Goal: Task Accomplishment & Management: Use online tool/utility

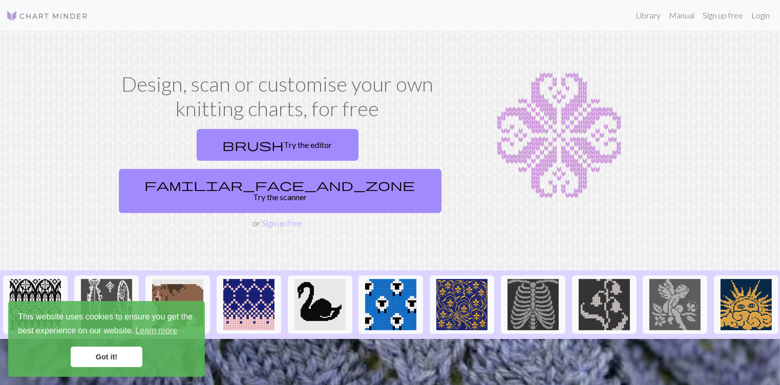
drag, startPoint x: 215, startPoint y: 297, endPoint x: 690, endPoint y: 83, distance: 521.4
click at [690, 83] on div "Design, scan or customise your own knitting charts, for free brush Try the edit…" at bounding box center [390, 151] width 676 height 158
click at [758, 18] on link "Login" at bounding box center [760, 15] width 27 height 20
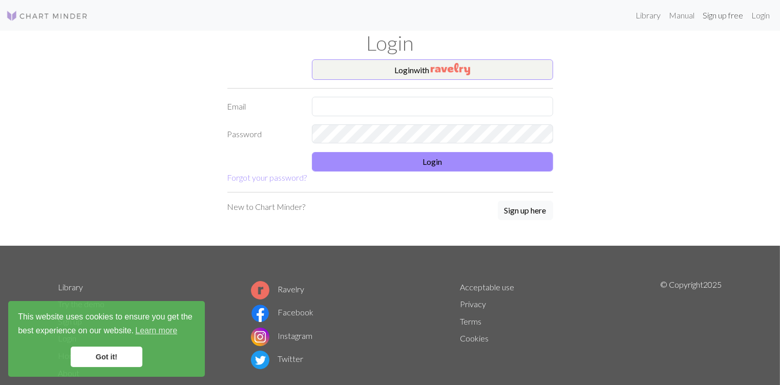
click at [727, 18] on link "Sign up free" at bounding box center [722, 15] width 49 height 20
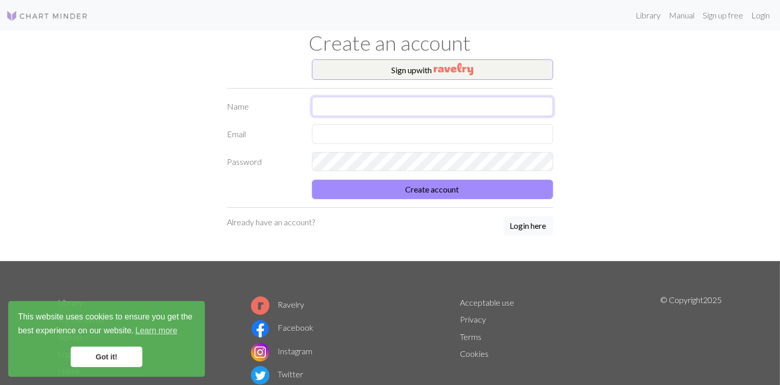
click at [396, 107] on input "text" at bounding box center [432, 106] width 241 height 19
type input "J"
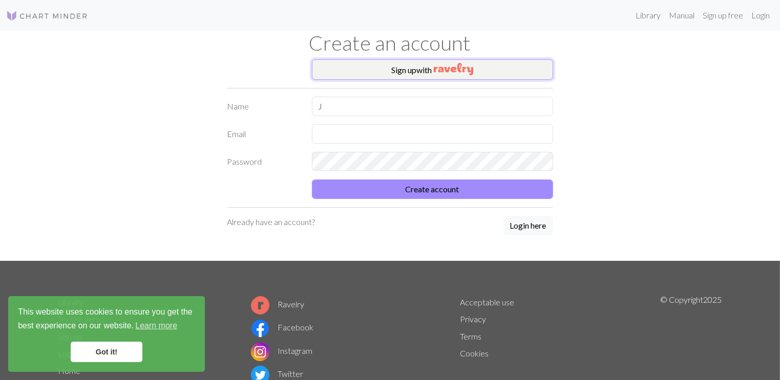
click at [392, 68] on button "Sign up with" at bounding box center [432, 69] width 241 height 20
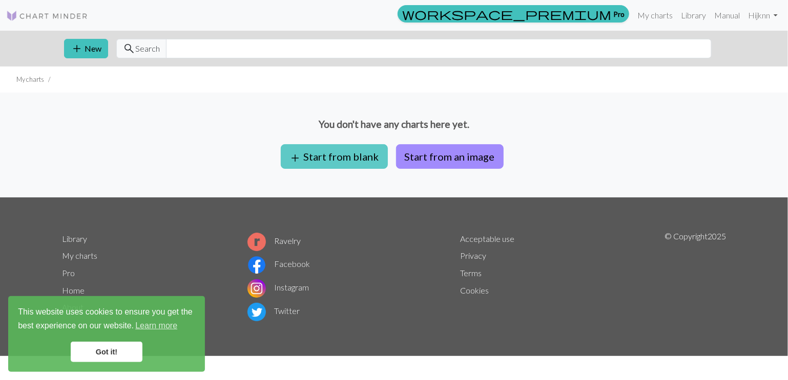
click at [352, 159] on button "add Start from blank" at bounding box center [334, 156] width 107 height 25
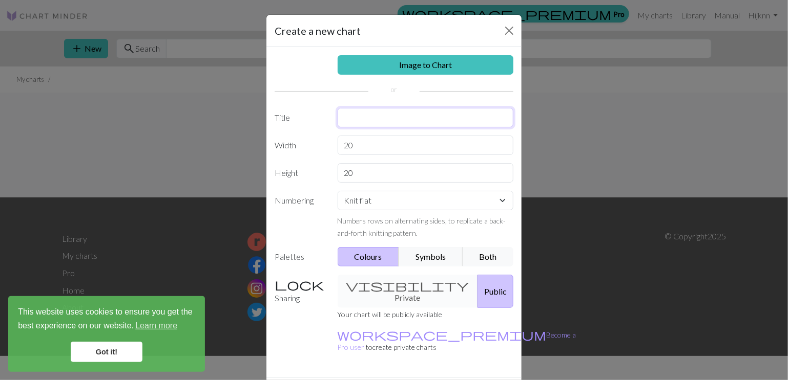
click at [350, 120] on input "text" at bounding box center [425, 117] width 176 height 19
type input "Boord sok"
click at [397, 143] on input "20" at bounding box center [425, 145] width 176 height 19
type input "2"
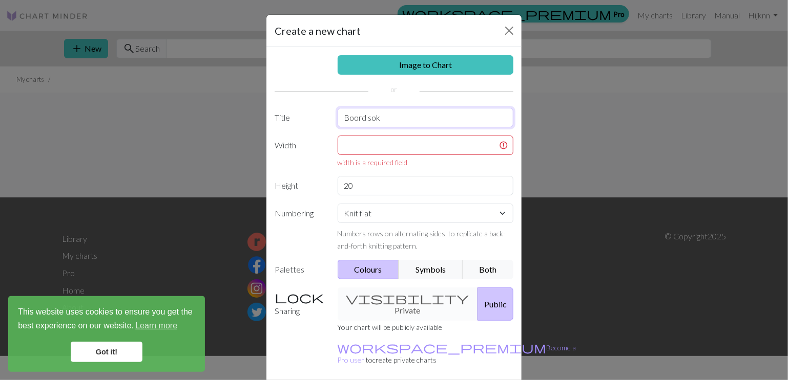
drag, startPoint x: 418, startPoint y: 116, endPoint x: 317, endPoint y: 120, distance: 101.0
click at [317, 120] on div "Title Boord sok" at bounding box center [393, 117] width 251 height 19
click at [407, 120] on input "Bovenkant sok" at bounding box center [425, 117] width 176 height 19
type input "B"
type input "o"
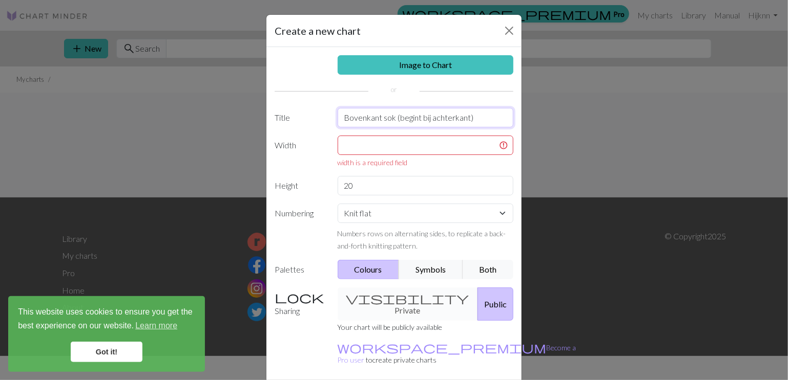
type input "Bovenkant sok (begint bij achterkant)"
click at [415, 150] on input "text" at bounding box center [425, 145] width 176 height 19
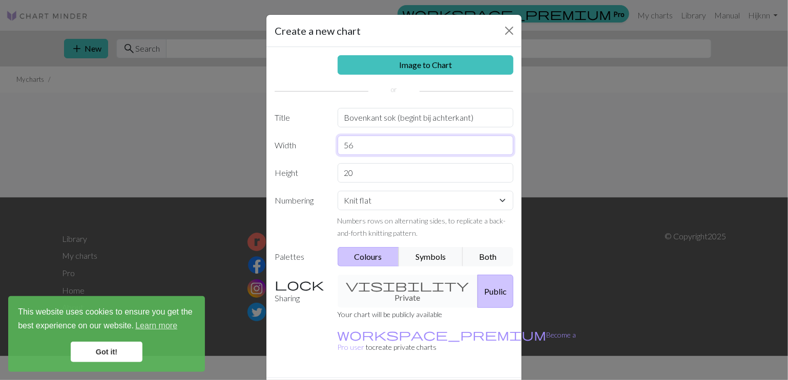
type input "56"
type input "60"
click at [389, 207] on select "Knit flat Knit in the round Lace knitting Cross stitch" at bounding box center [425, 200] width 176 height 19
select select "round"
click at [337, 191] on select "Knit flat Knit in the round Lace knitting Cross stitch" at bounding box center [425, 200] width 176 height 19
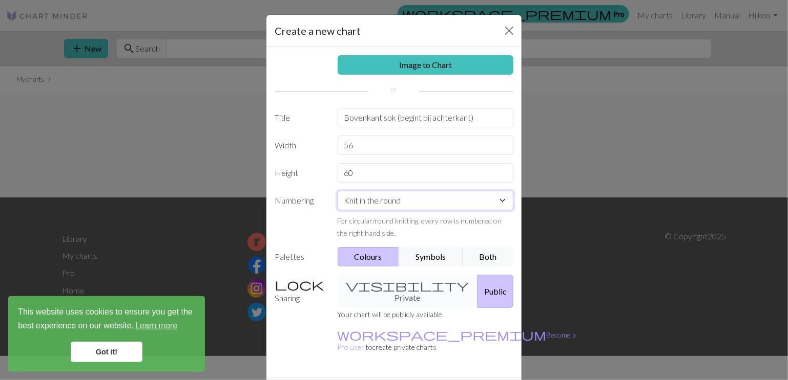
click at [449, 207] on select "Knit flat Knit in the round Lace knitting Cross stitch" at bounding box center [425, 200] width 176 height 19
click at [287, 239] on div "Image to Chart Title Bovenkant sok (begint bij achterkant) Width 56 Height 60 N…" at bounding box center [393, 212] width 255 height 331
click at [490, 252] on button "Both" at bounding box center [487, 256] width 51 height 19
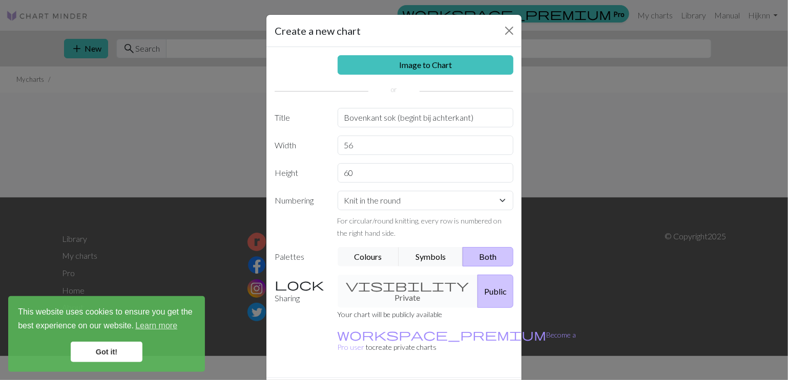
click at [376, 290] on div "visibility Private Public" at bounding box center [425, 291] width 188 height 33
click at [384, 281] on div "visibility Private Public" at bounding box center [425, 291] width 188 height 33
click at [384, 282] on div "visibility Private Public" at bounding box center [425, 291] width 188 height 33
click at [385, 283] on div "visibility Private Public" at bounding box center [425, 291] width 188 height 33
click at [380, 286] on div "visibility Private Public" at bounding box center [425, 291] width 188 height 33
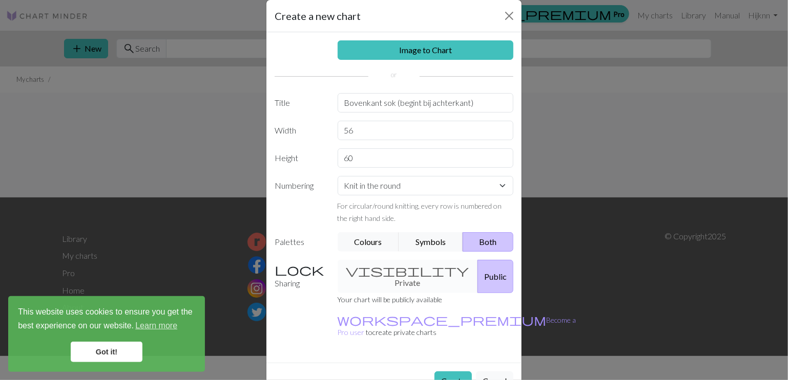
scroll to position [23, 0]
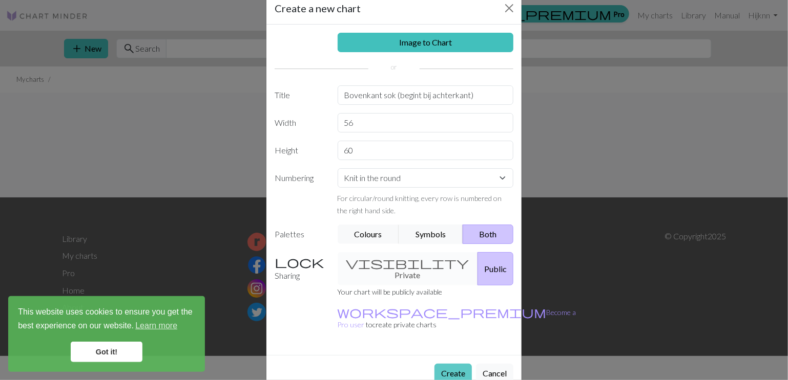
click at [443, 364] on button "Create" at bounding box center [452, 373] width 37 height 19
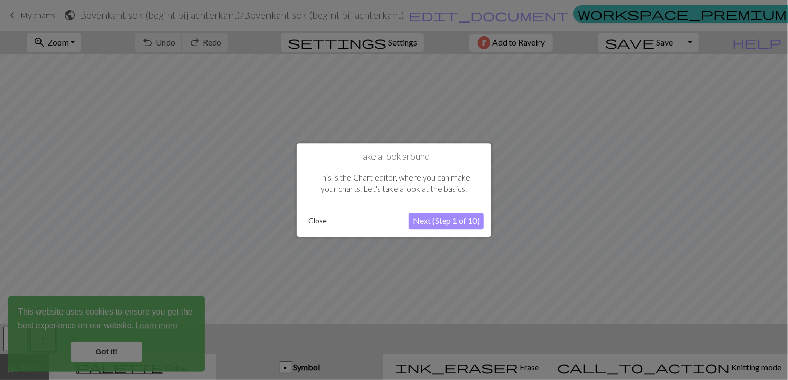
click at [431, 219] on button "Next (Step 1 of 10)" at bounding box center [446, 221] width 75 height 16
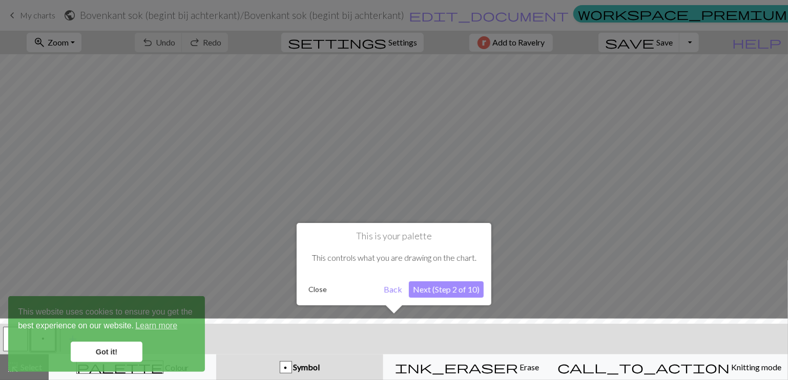
click at [110, 351] on div at bounding box center [394, 352] width 798 height 67
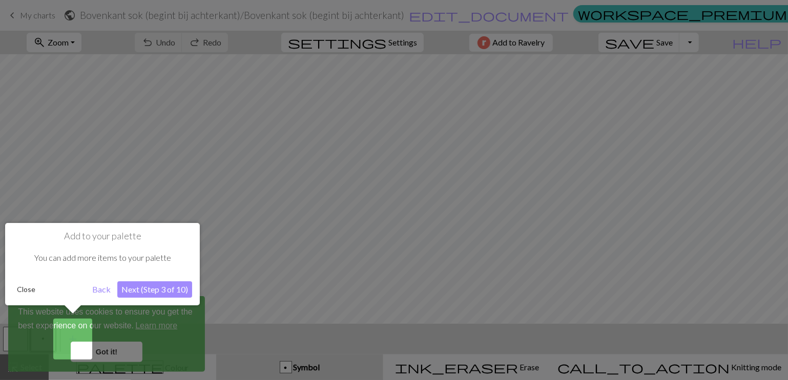
click at [126, 358] on div at bounding box center [394, 190] width 788 height 380
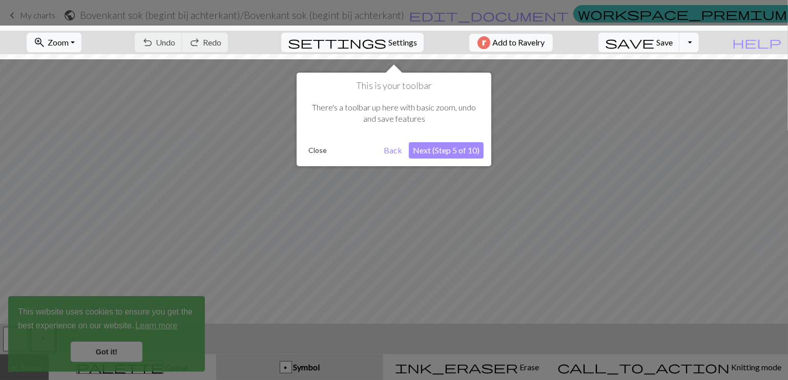
click at [436, 153] on button "Next (Step 5 of 10)" at bounding box center [446, 150] width 75 height 16
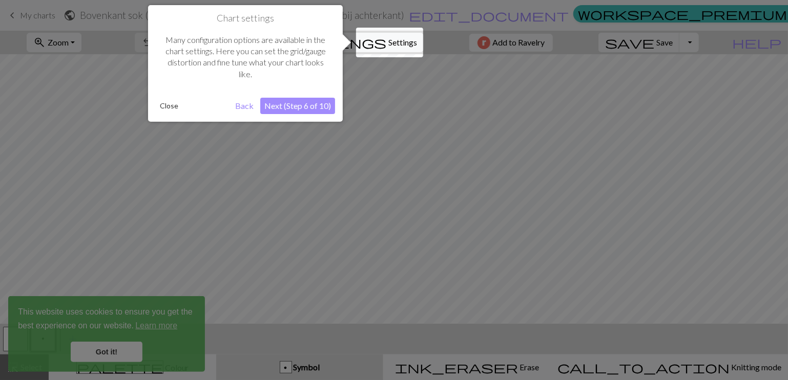
click at [291, 112] on button "Next (Step 6 of 10)" at bounding box center [297, 106] width 75 height 16
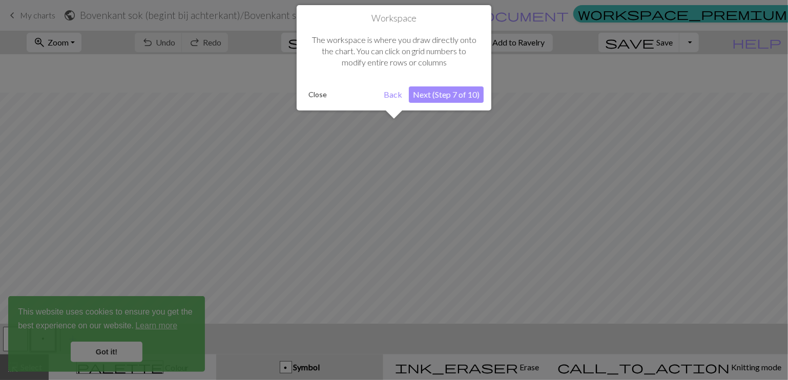
scroll to position [38, 0]
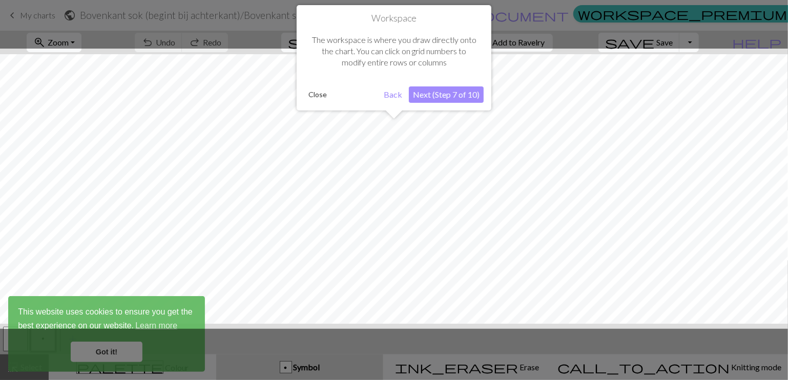
click at [309, 95] on button "Close" at bounding box center [317, 94] width 27 height 15
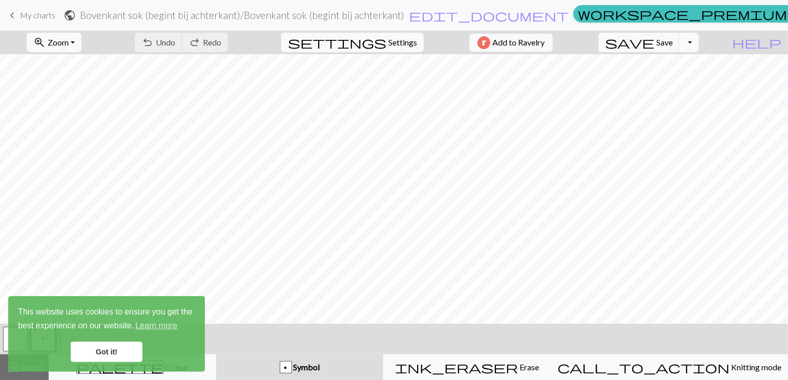
click at [114, 349] on link "Got it!" at bounding box center [107, 352] width 72 height 20
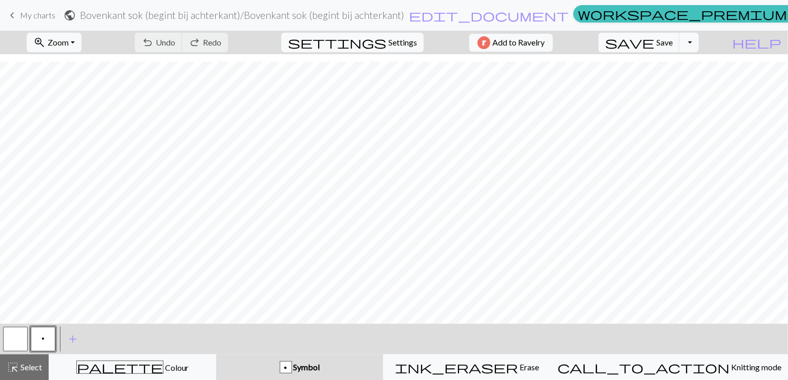
scroll to position [398, 37]
click at [320, 366] on span "Symbol" at bounding box center [306, 368] width 28 height 10
click at [71, 337] on span "add" at bounding box center [73, 339] width 12 height 14
click at [18, 339] on button "button" at bounding box center [15, 339] width 25 height 25
click at [10, 372] on span "highlight_alt" at bounding box center [13, 367] width 12 height 14
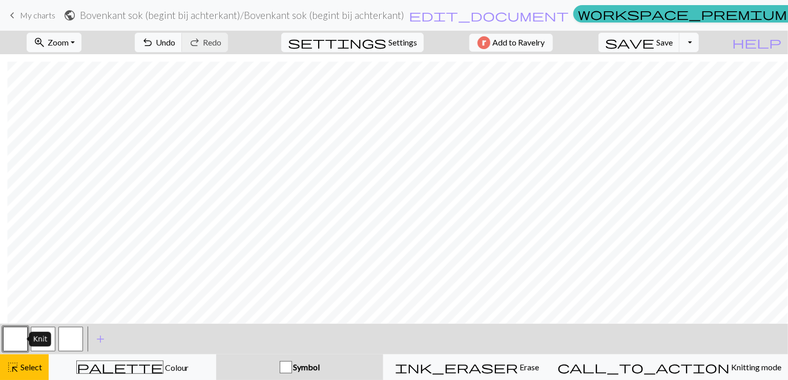
click at [22, 334] on button "button" at bounding box center [15, 339] width 25 height 25
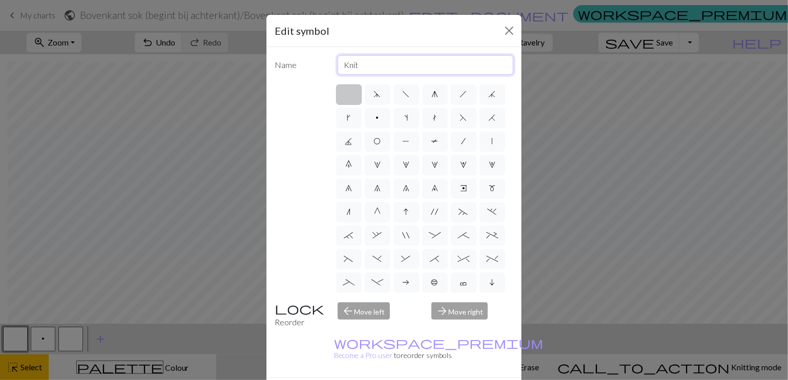
click at [377, 67] on input "Knit" at bounding box center [425, 64] width 176 height 19
type input "K"
type input "p"
click at [381, 139] on span "O" at bounding box center [377, 141] width 7 height 8
click at [380, 139] on input "O" at bounding box center [377, 138] width 7 height 7
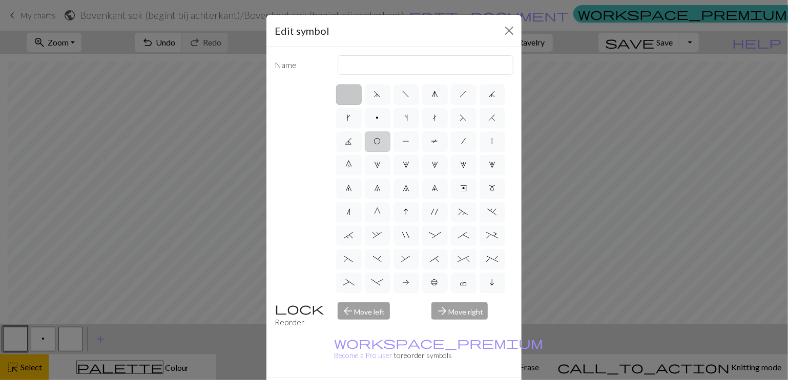
radio input "true"
type input "yo"
click at [381, 96] on label "d" at bounding box center [378, 94] width 26 height 20
click at [380, 95] on input "d" at bounding box center [377, 91] width 7 height 7
radio input "true"
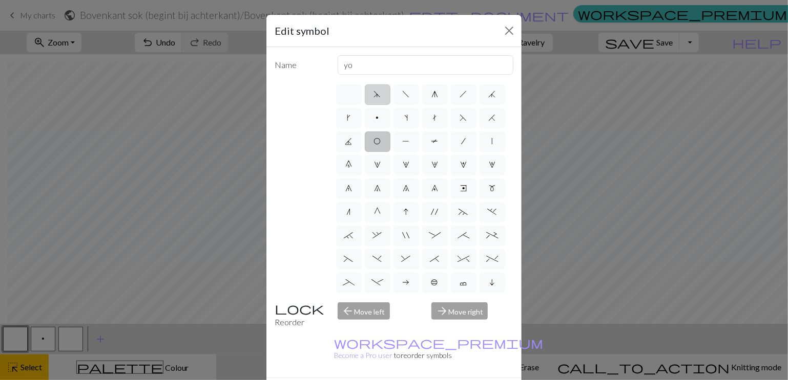
type input "sk2p"
click at [405, 94] on span "f" at bounding box center [405, 94] width 7 height 8
click at [405, 94] on input "f" at bounding box center [405, 91] width 7 height 7
radio input "true"
type input "left leaning decrease"
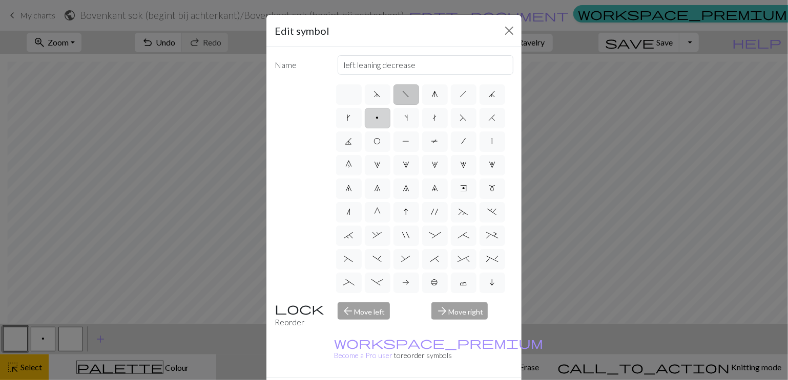
click at [390, 111] on label "p" at bounding box center [378, 118] width 26 height 20
click at [382, 112] on input "p" at bounding box center [379, 115] width 7 height 7
radio input "true"
type input "purl"
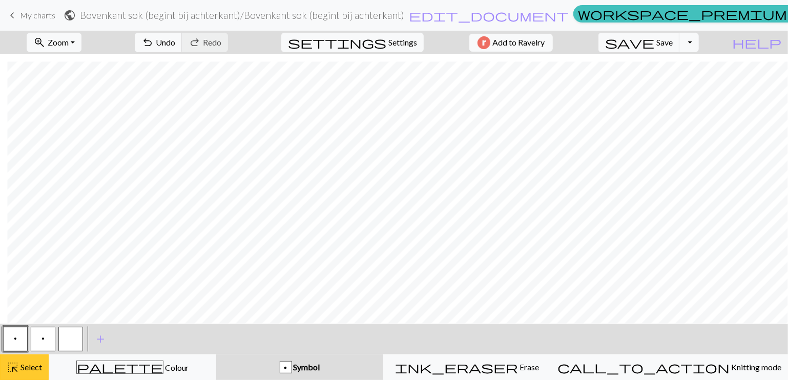
drag, startPoint x: 30, startPoint y: 369, endPoint x: 26, endPoint y: 366, distance: 5.4
click at [27, 368] on span "Select" at bounding box center [30, 368] width 23 height 10
click at [18, 370] on span "highlight_alt" at bounding box center [13, 367] width 12 height 14
click at [13, 341] on button "p" at bounding box center [15, 339] width 25 height 25
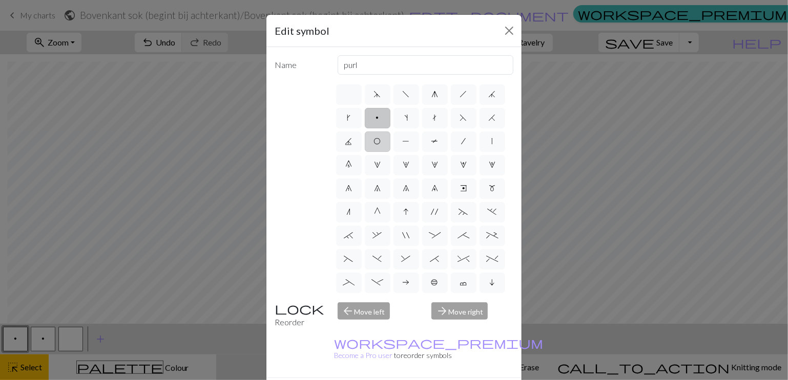
click at [381, 141] on span "O" at bounding box center [377, 141] width 7 height 8
click at [380, 141] on input "O" at bounding box center [377, 138] width 7 height 7
radio input "true"
type input "yo"
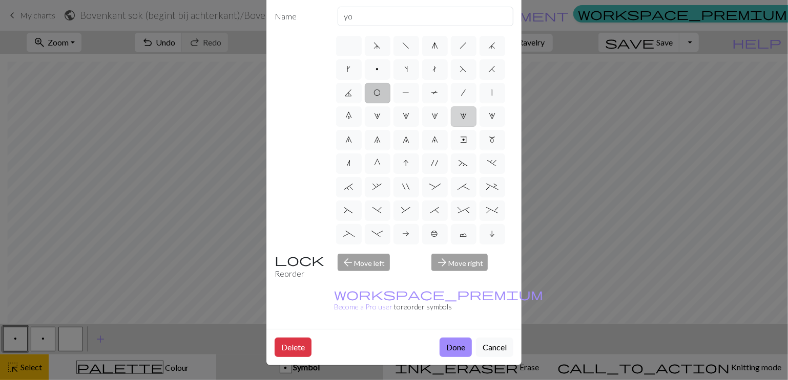
scroll to position [0, 0]
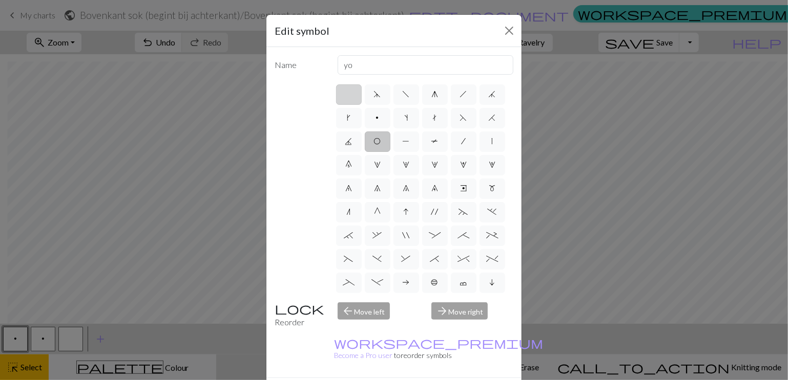
click at [345, 94] on label at bounding box center [349, 94] width 26 height 20
click at [349, 94] on input "radio" at bounding box center [352, 91] width 7 height 7
radio input "true"
type input "Knit"
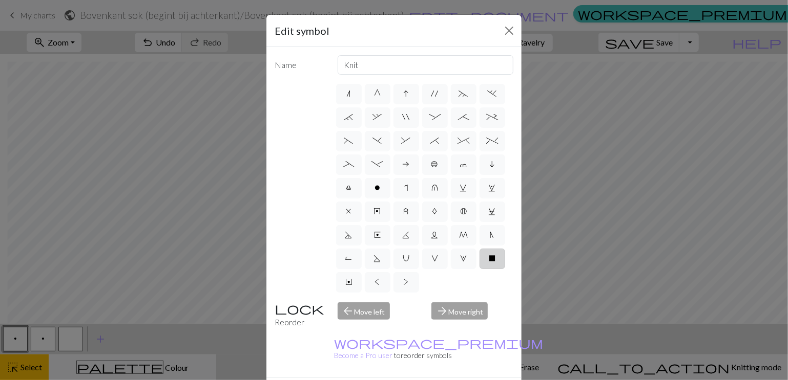
click at [479, 254] on label "X" at bounding box center [492, 259] width 26 height 20
click at [488, 371] on input "X" at bounding box center [491, 374] width 7 height 7
radio input "true"
type input "no stitch"
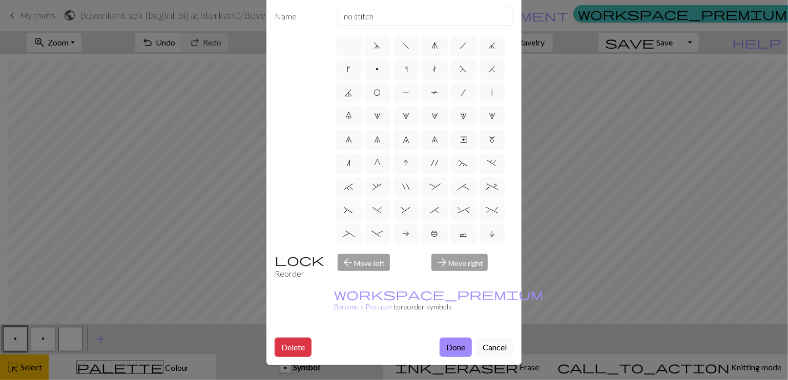
scroll to position [0, 0]
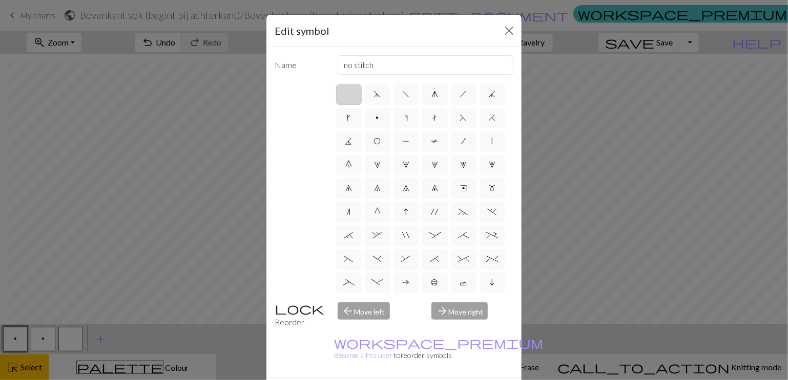
click at [350, 96] on label at bounding box center [349, 94] width 26 height 20
click at [350, 95] on input "radio" at bounding box center [352, 91] width 7 height 7
radio input "true"
type input "Knit"
click at [504, 30] on button "Close" at bounding box center [509, 31] width 16 height 16
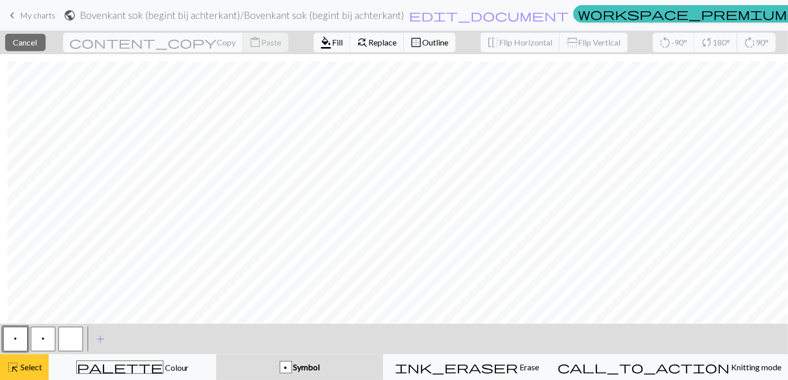
click at [20, 370] on span "Select" at bounding box center [30, 368] width 23 height 10
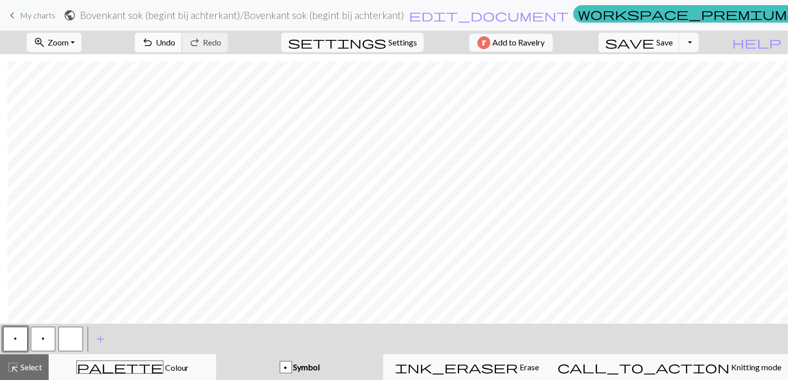
click at [175, 41] on span "Undo" at bounding box center [165, 42] width 19 height 10
click at [45, 341] on button "p" at bounding box center [43, 339] width 25 height 25
click at [24, 339] on button "button" at bounding box center [15, 339] width 25 height 25
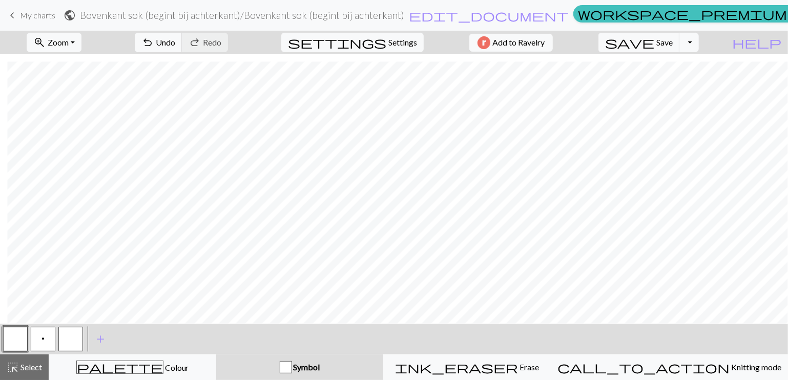
click at [45, 333] on button "p" at bounding box center [43, 339] width 25 height 25
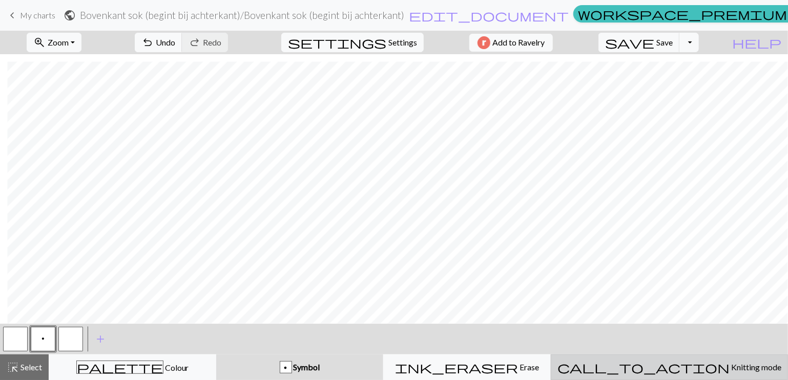
click at [729, 368] on span "Knitting mode" at bounding box center [755, 368] width 52 height 10
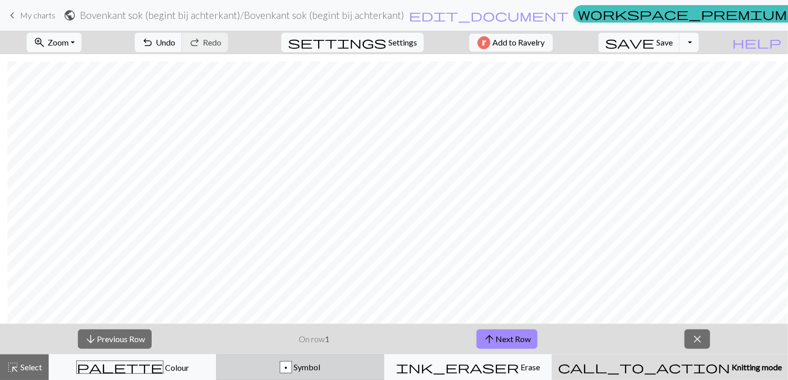
click at [320, 366] on span "Symbol" at bounding box center [306, 368] width 28 height 10
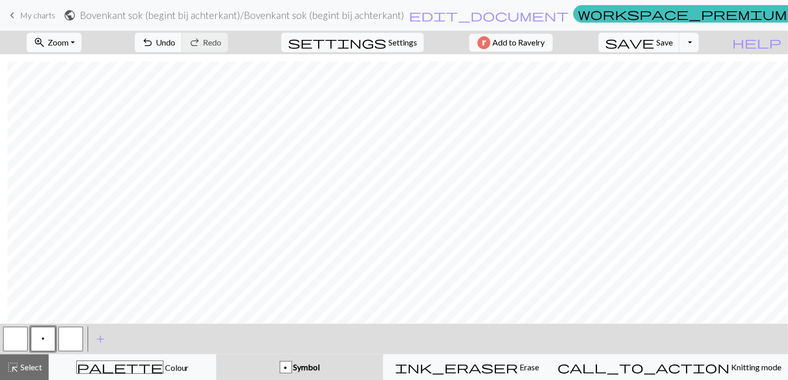
scroll to position [1, 151]
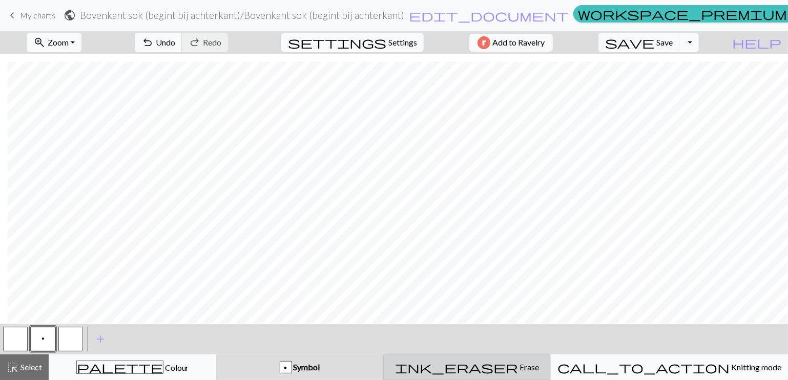
click at [480, 370] on div "ink_eraser Erase Erase" at bounding box center [467, 368] width 154 height 12
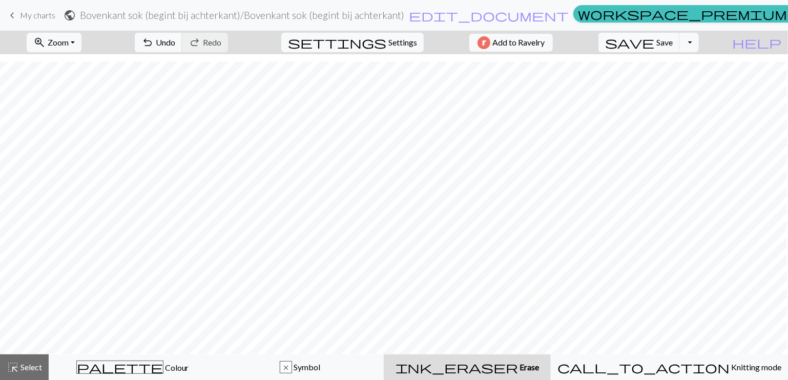
scroll to position [367, 0]
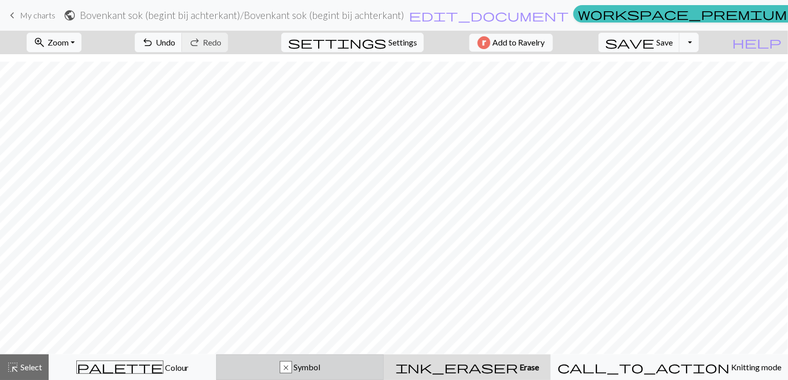
click at [320, 366] on span "Symbol" at bounding box center [306, 368] width 28 height 10
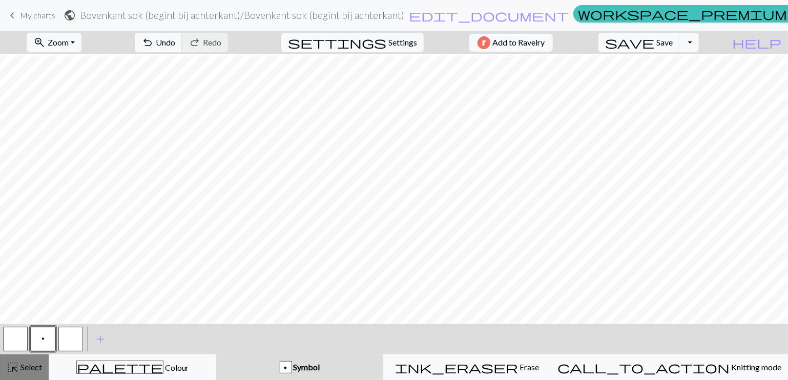
click at [20, 369] on span "Select" at bounding box center [30, 368] width 23 height 10
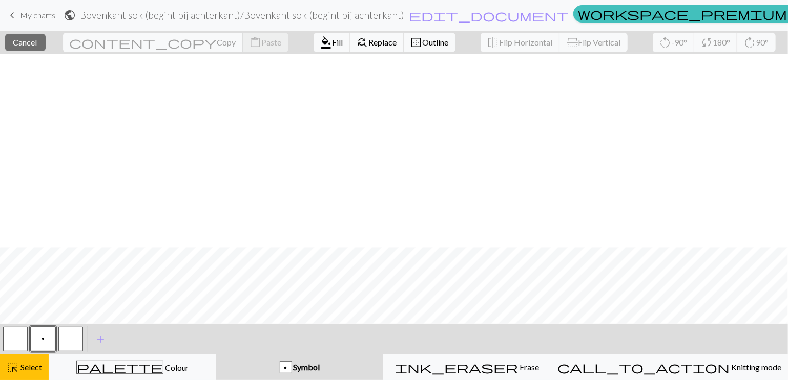
scroll to position [398, 0]
click at [23, 338] on button "button" at bounding box center [15, 339] width 25 height 25
click at [34, 370] on span "Select" at bounding box center [30, 368] width 23 height 10
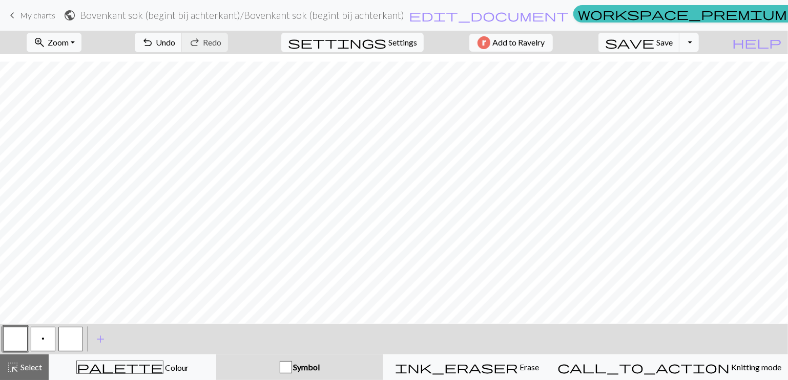
click at [43, 339] on span "p" at bounding box center [42, 339] width 3 height 8
click at [375, 42] on span "settings" at bounding box center [337, 42] width 98 height 14
select select "aran"
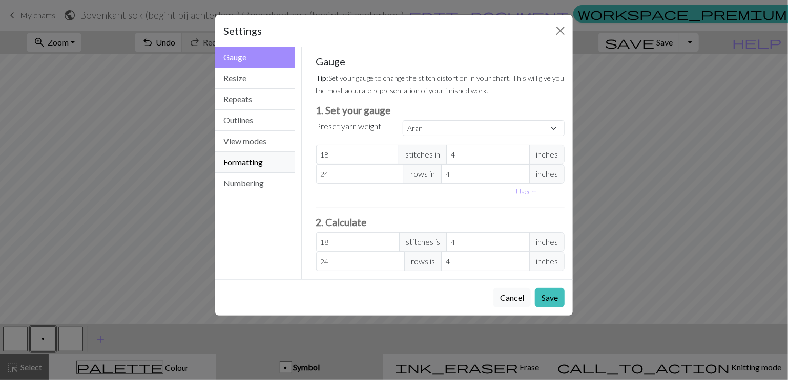
click at [247, 161] on button "Formatting" at bounding box center [255, 162] width 80 height 21
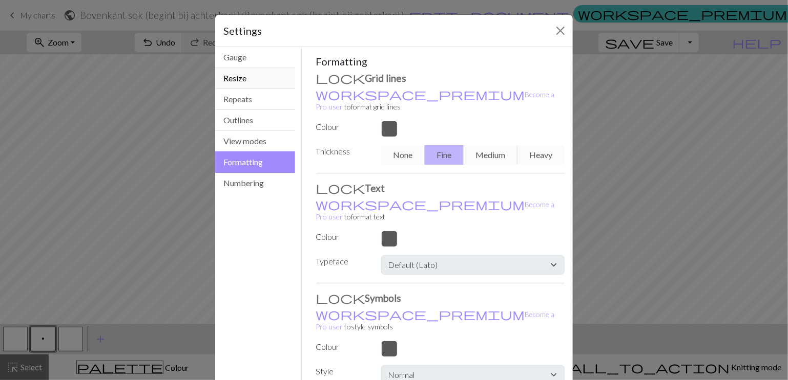
click at [231, 71] on button "Resize" at bounding box center [255, 78] width 80 height 21
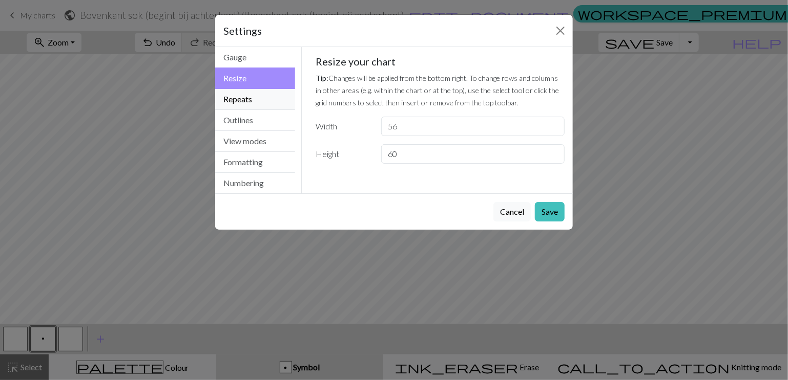
click at [231, 98] on button "Repeats" at bounding box center [255, 99] width 80 height 21
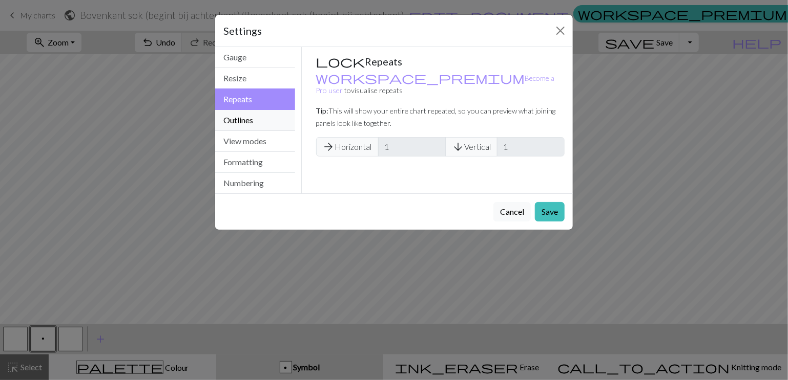
click at [235, 118] on button "Outlines" at bounding box center [255, 120] width 80 height 21
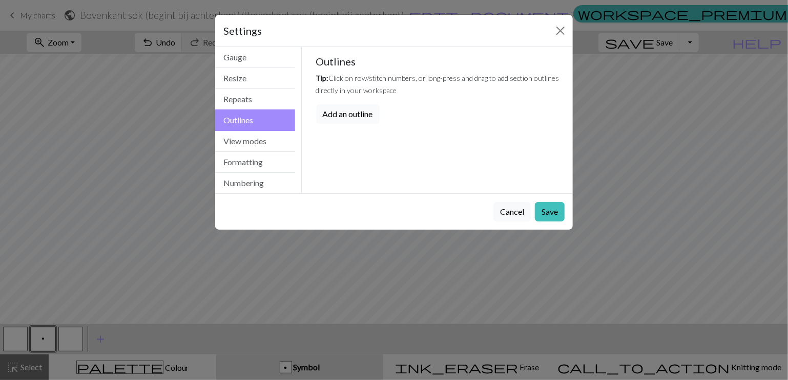
click at [342, 116] on button "Add an outline" at bounding box center [347, 113] width 63 height 19
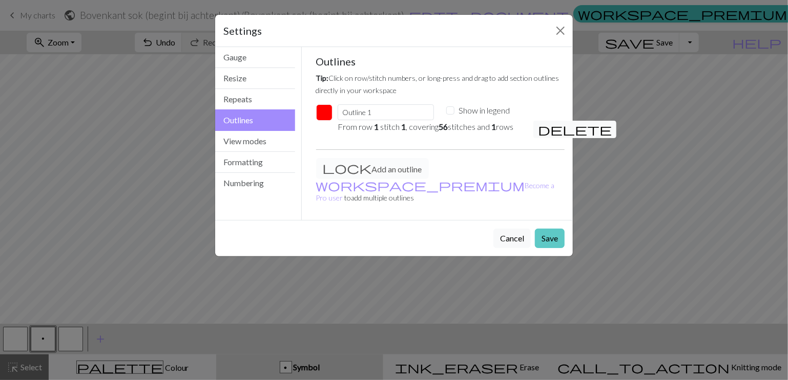
click at [548, 231] on button "Save" at bounding box center [550, 238] width 30 height 19
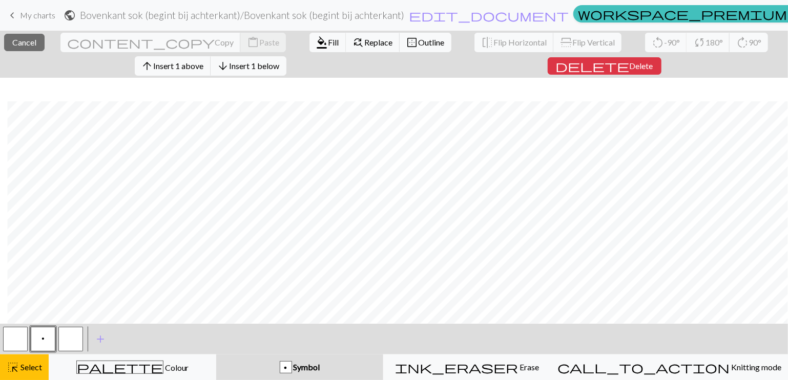
scroll to position [421, 37]
click at [446, 338] on div "< p > add Add a symbol" at bounding box center [394, 339] width 788 height 31
click at [28, 36] on button "close Cancel" at bounding box center [24, 42] width 40 height 17
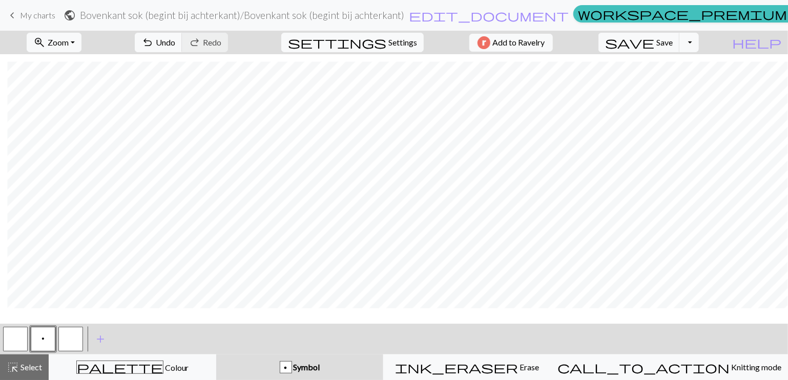
scroll to position [398, 37]
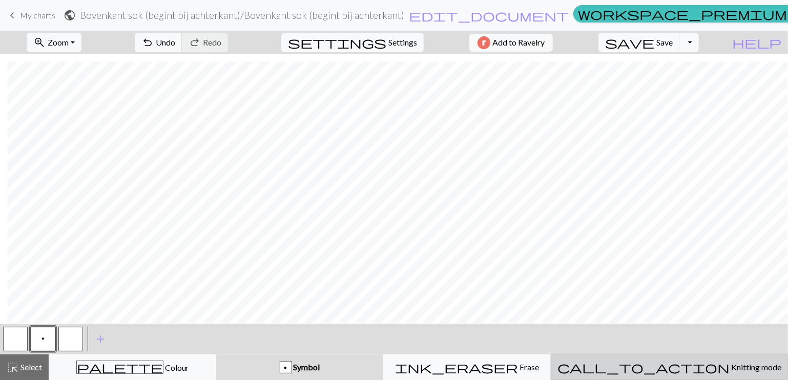
click at [729, 371] on span "Knitting mode" at bounding box center [755, 368] width 52 height 10
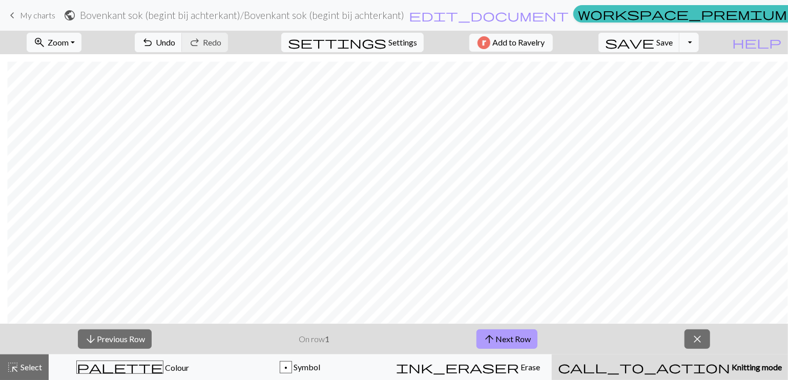
click at [502, 341] on button "arrow_upward Next Row" at bounding box center [506, 339] width 61 height 19
click at [502, 336] on button "arrow_upward Next Row" at bounding box center [506, 339] width 61 height 19
click at [116, 335] on button "arrow_downward Previous Row" at bounding box center [115, 339] width 74 height 19
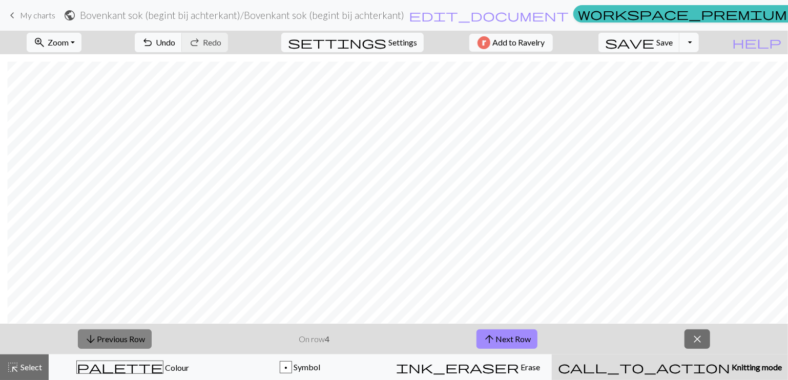
click at [116, 335] on button "arrow_downward Previous Row" at bounding box center [115, 339] width 74 height 19
click at [389, 38] on span "Settings" at bounding box center [402, 42] width 29 height 12
select select "aran"
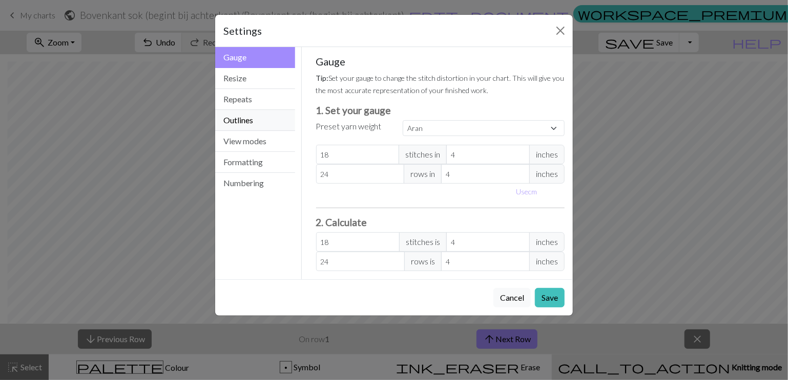
click at [225, 118] on button "Outlines" at bounding box center [255, 120] width 80 height 21
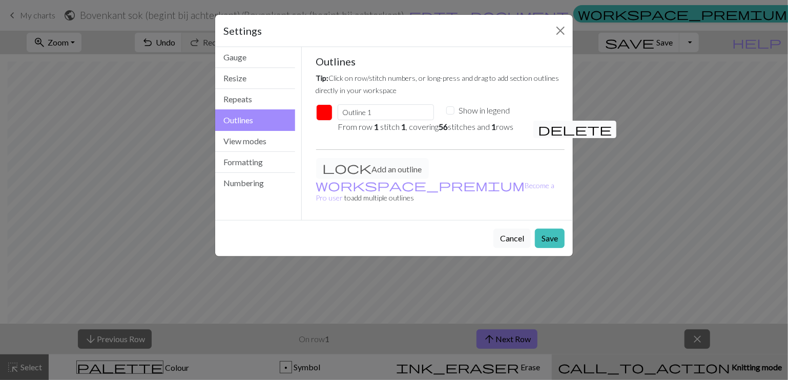
click at [545, 128] on span "delete" at bounding box center [575, 129] width 74 height 14
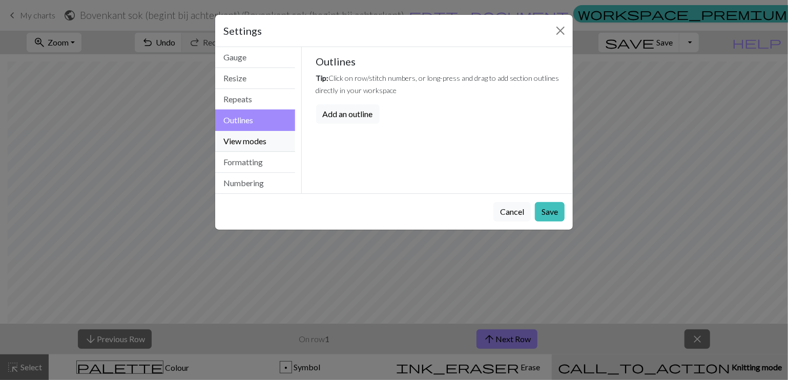
click at [233, 139] on button "View modes" at bounding box center [255, 141] width 80 height 21
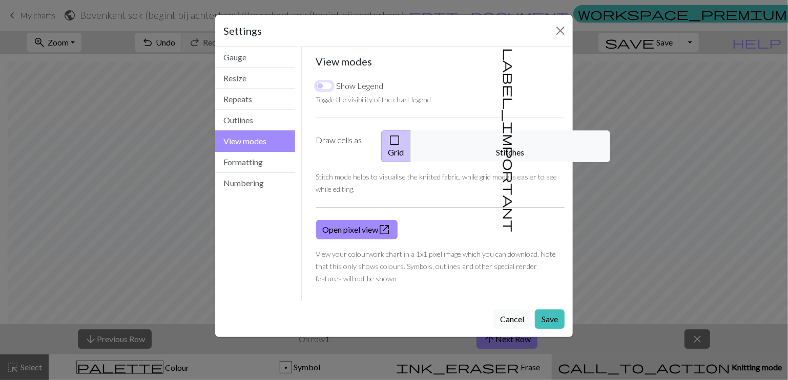
click at [320, 83] on input "Show Legend" at bounding box center [324, 86] width 16 height 8
click at [324, 86] on input "Show Legend" at bounding box center [324, 86] width 16 height 8
checkbox input "true"
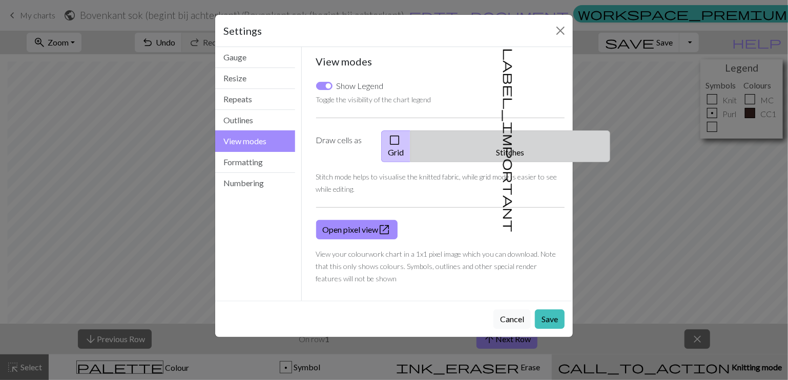
click at [502, 140] on span "label_important" at bounding box center [509, 140] width 14 height 184
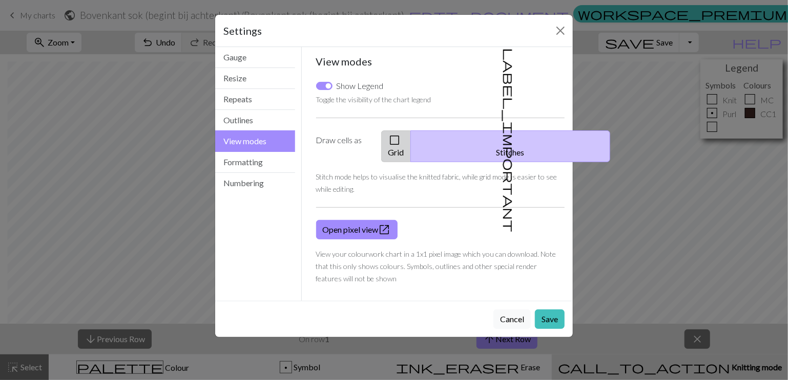
click at [411, 141] on button "check_box_outline_blank Grid" at bounding box center [396, 147] width 30 height 32
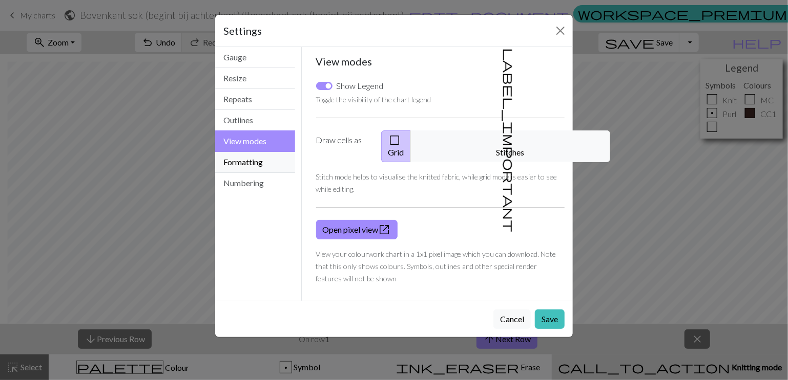
click at [238, 160] on button "Formatting" at bounding box center [255, 162] width 80 height 21
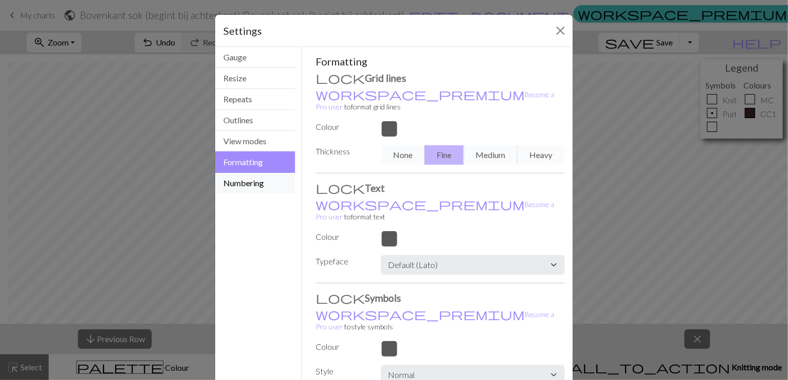
click at [234, 183] on button "Numbering" at bounding box center [255, 183] width 80 height 20
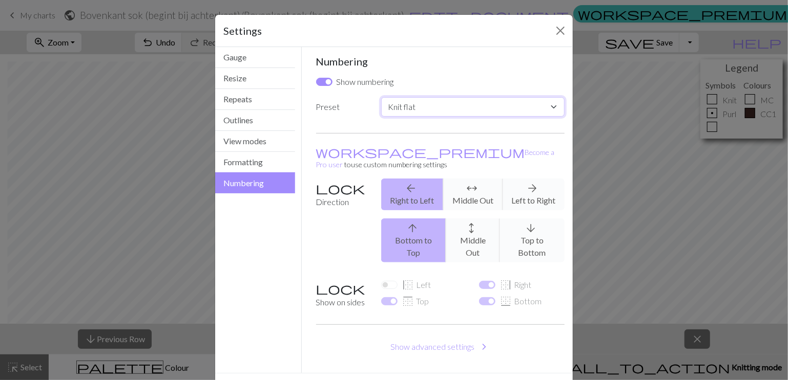
click at [412, 114] on select "Custom Knit flat Knit in the round Lace knitting Cross stitch" at bounding box center [472, 106] width 183 height 19
select select "round"
click at [381, 97] on select "Custom Knit flat Knit in the round Lace knitting Cross stitch" at bounding box center [472, 106] width 183 height 19
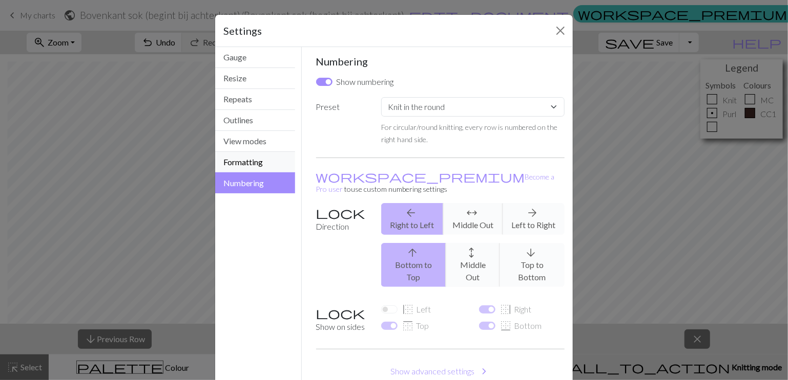
click at [262, 161] on button "Formatting" at bounding box center [255, 162] width 80 height 21
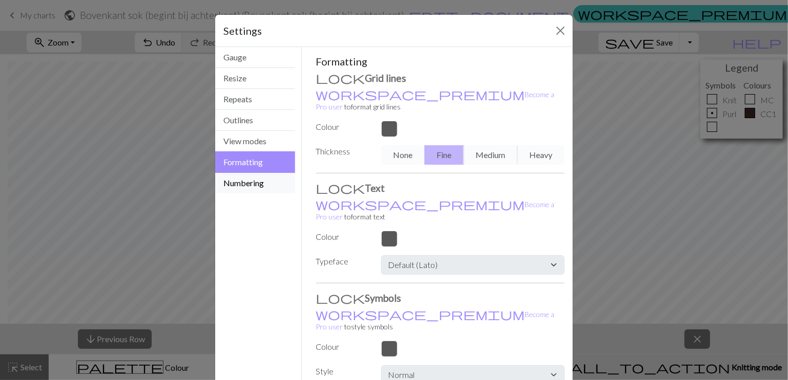
click at [248, 177] on button "Numbering" at bounding box center [255, 183] width 80 height 20
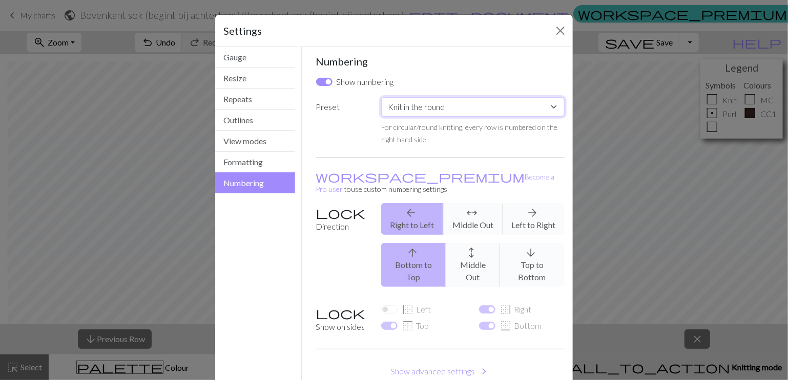
click at [412, 106] on select "Custom Knit flat Knit in the round Lace knitting Cross stitch" at bounding box center [472, 106] width 183 height 19
click at [381, 97] on select "Custom Knit flat Knit in the round Lace knitting Cross stitch" at bounding box center [472, 106] width 183 height 19
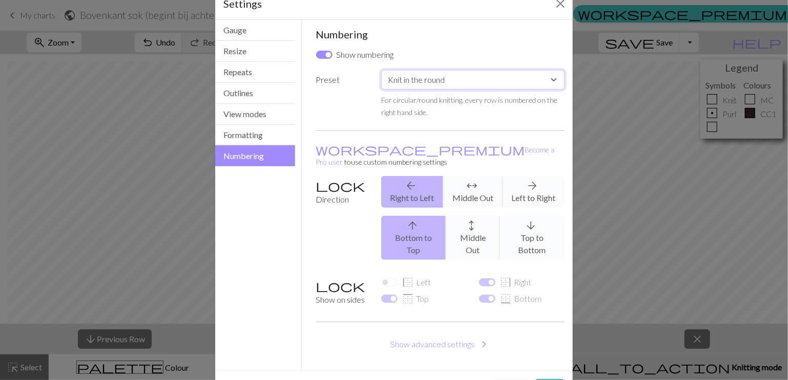
scroll to position [42, 0]
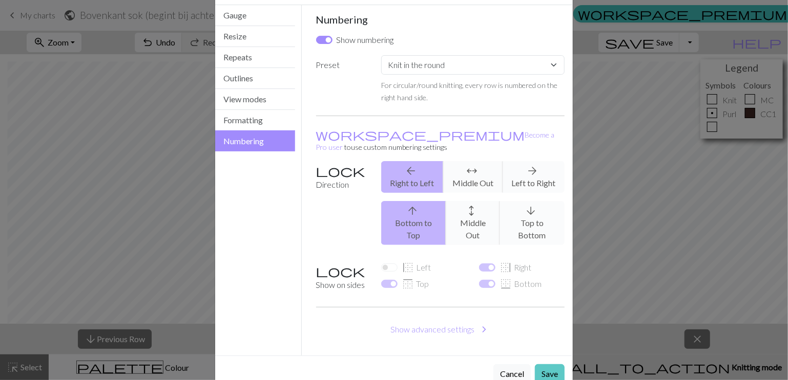
click at [547, 365] on button "Save" at bounding box center [550, 374] width 30 height 19
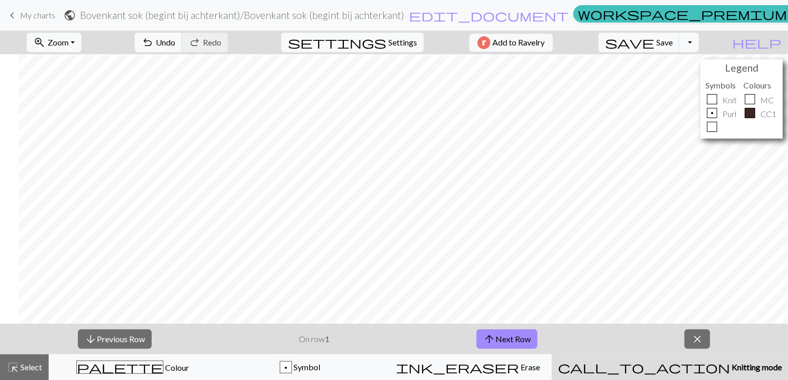
scroll to position [347, 37]
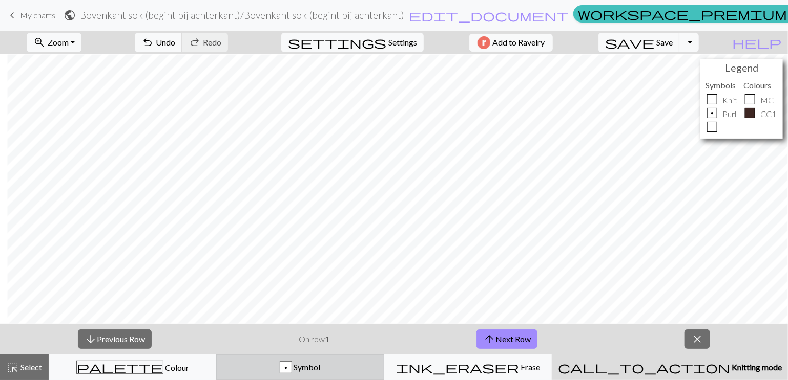
click at [303, 372] on div "p Symbol" at bounding box center [300, 368] width 154 height 12
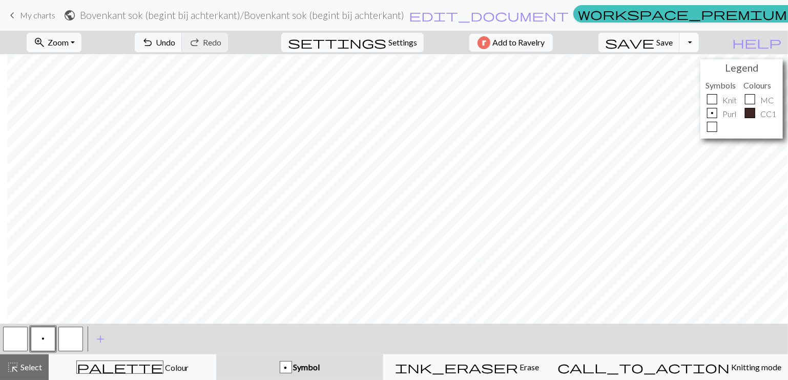
click at [698, 38] on button "Toggle Dropdown" at bounding box center [688, 42] width 19 height 19
click at [725, 42] on div "zoom_in Zoom Zoom Fit all Fit width Fit height 50% 100% 150% 200% undo Undo Und…" at bounding box center [362, 43] width 725 height 24
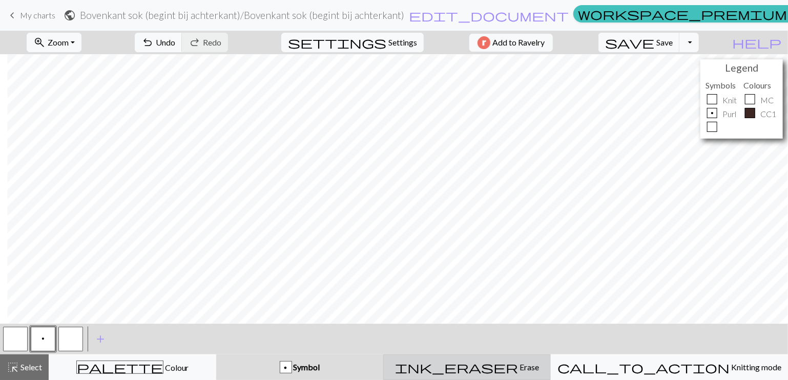
click at [500, 374] on span "ink_eraser" at bounding box center [456, 367] width 123 height 14
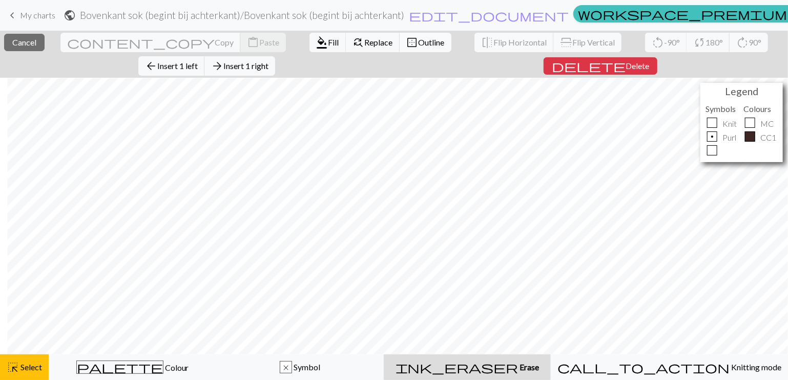
click at [418, 44] on span "Outline" at bounding box center [431, 42] width 26 height 10
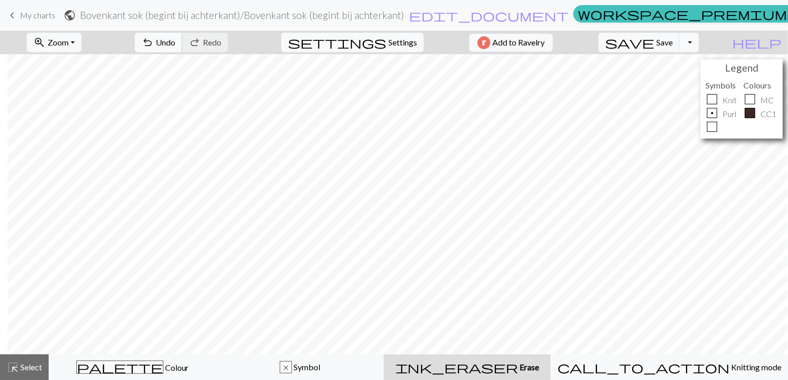
click at [175, 43] on span "Undo" at bounding box center [165, 42] width 19 height 10
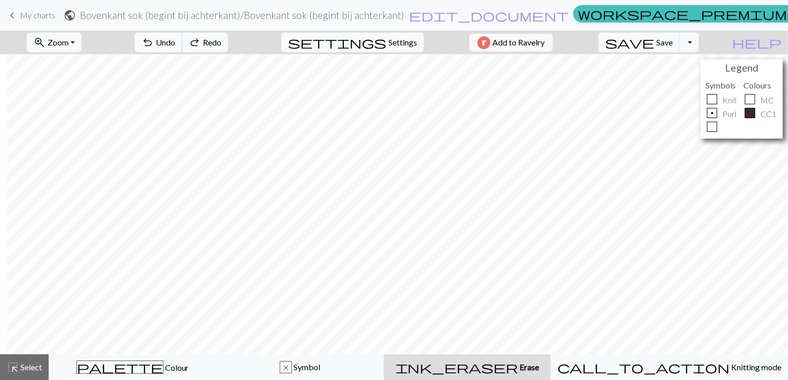
click at [175, 43] on span "Undo" at bounding box center [165, 42] width 19 height 10
click at [221, 45] on span "Redo" at bounding box center [212, 42] width 18 height 10
click at [388, 46] on span "Settings" at bounding box center [402, 42] width 29 height 12
select select "aran"
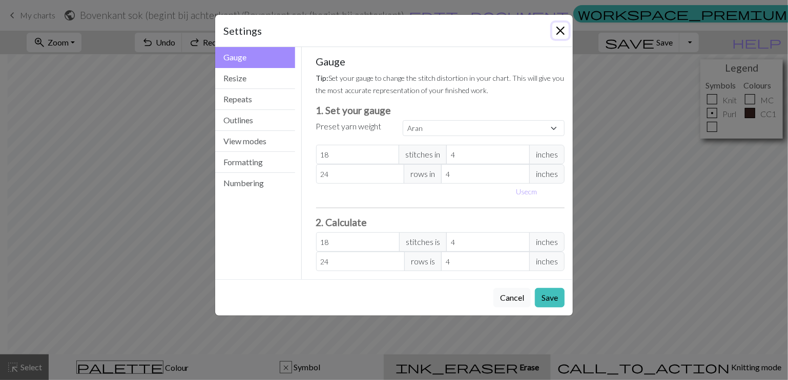
click at [560, 38] on button "Close" at bounding box center [560, 31] width 16 height 16
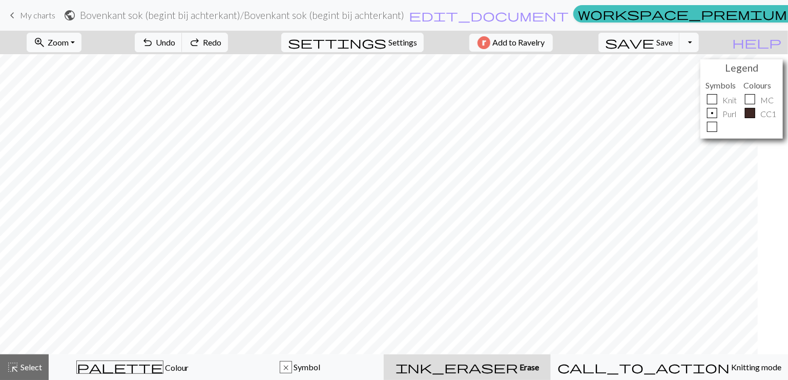
scroll to position [347, 0]
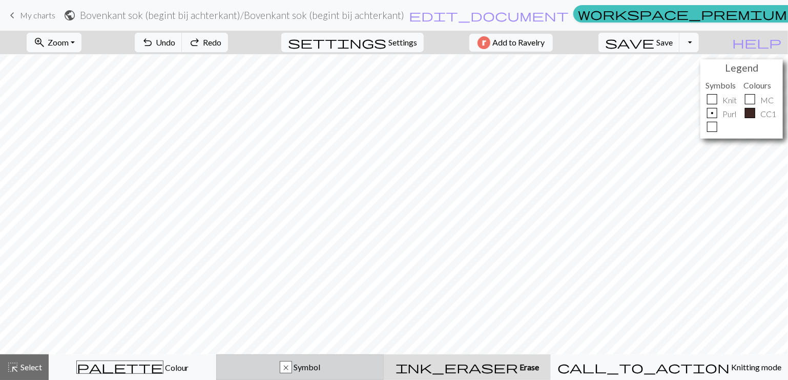
click at [300, 371] on div "x Symbol" at bounding box center [300, 368] width 154 height 12
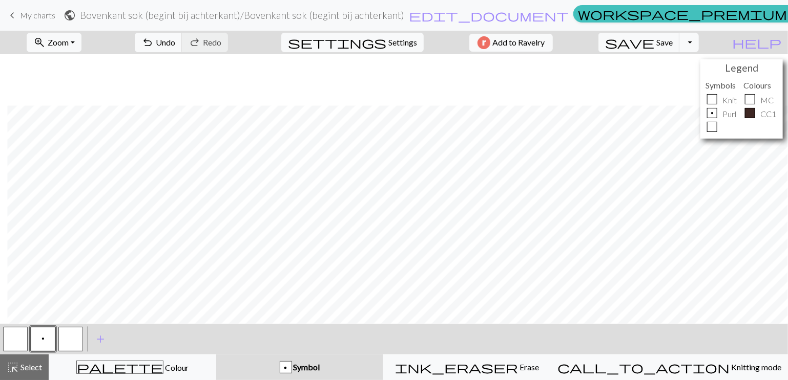
scroll to position [398, 37]
click at [12, 337] on button "button" at bounding box center [15, 339] width 25 height 25
click at [23, 368] on span "Select" at bounding box center [30, 368] width 23 height 10
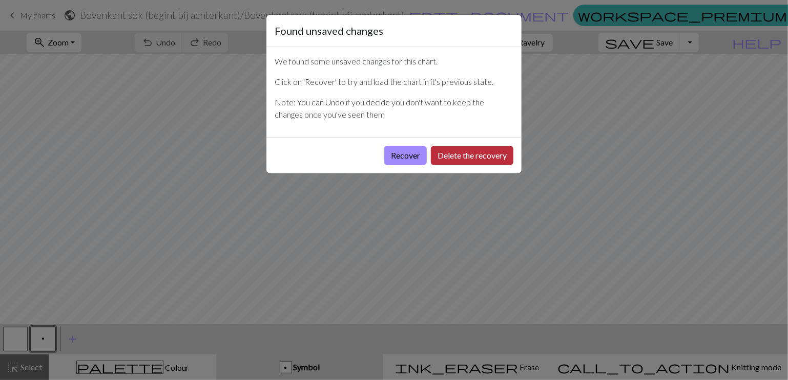
click at [469, 152] on button "Delete the recovery" at bounding box center [472, 155] width 82 height 19
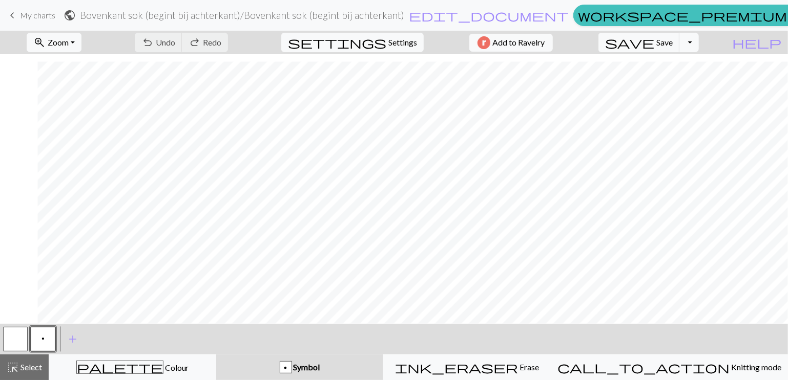
scroll to position [398, 37]
click at [401, 41] on span "Settings" at bounding box center [402, 42] width 29 height 12
select select "aran"
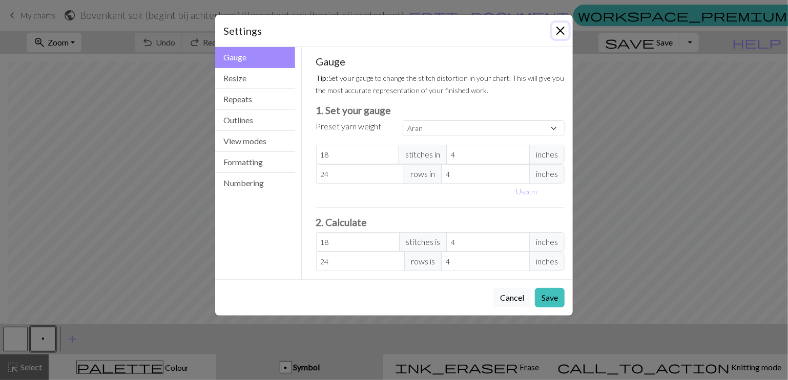
click at [561, 34] on button "Close" at bounding box center [560, 31] width 16 height 16
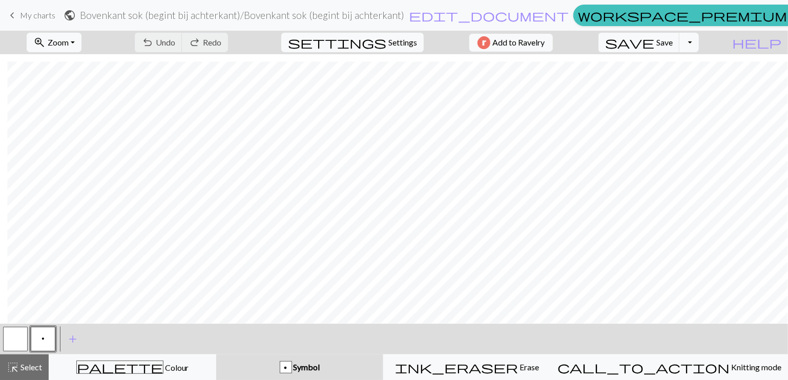
drag, startPoint x: 616, startPoint y: 155, endPoint x: 473, endPoint y: 341, distance: 234.8
click at [477, 341] on div "< p > add Add a symbol" at bounding box center [394, 339] width 788 height 31
click at [13, 370] on span "highlight_alt" at bounding box center [13, 367] width 12 height 14
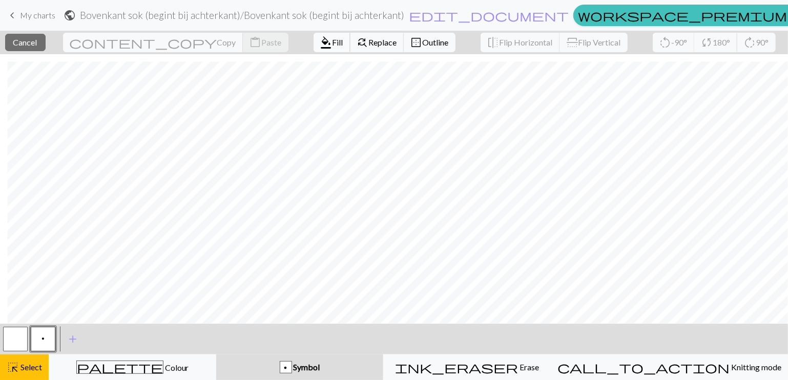
click at [332, 44] on span "Fill" at bounding box center [337, 42] width 11 height 10
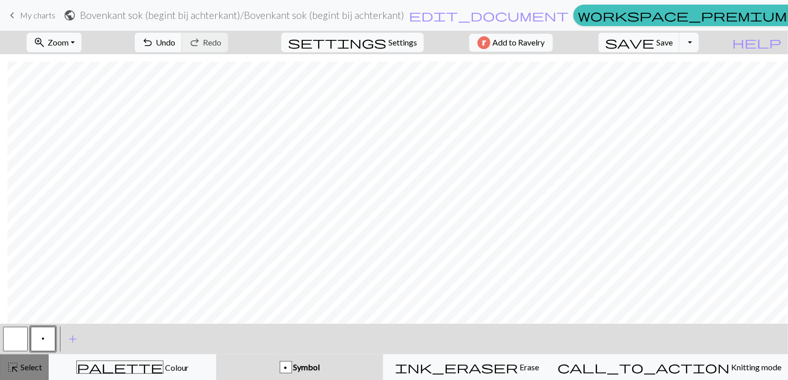
click at [25, 365] on span "Select" at bounding box center [30, 368] width 23 height 10
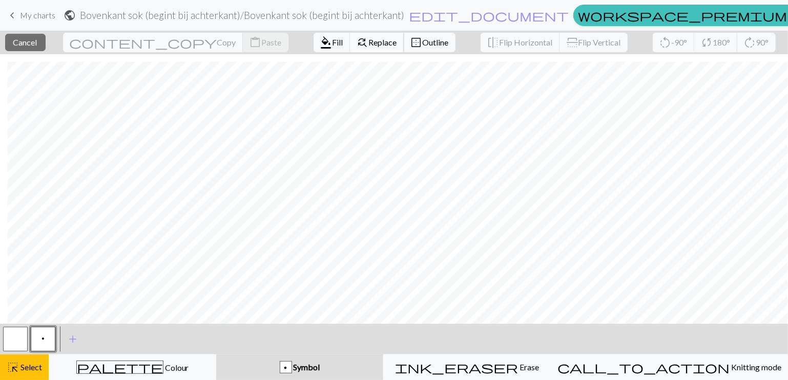
click at [369, 40] on span "Replace" at bounding box center [383, 42] width 28 height 10
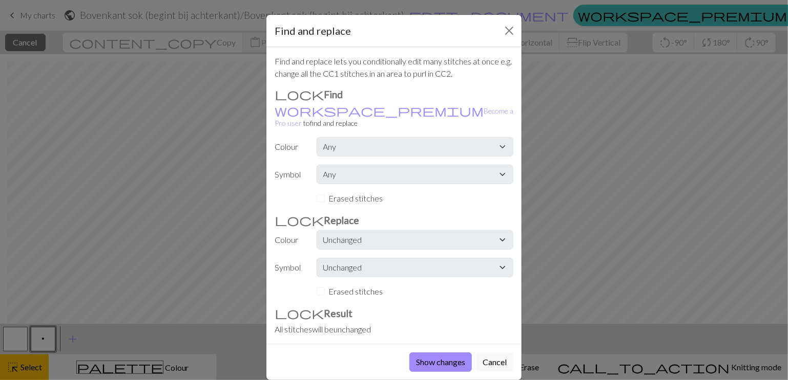
scroll to position [3, 0]
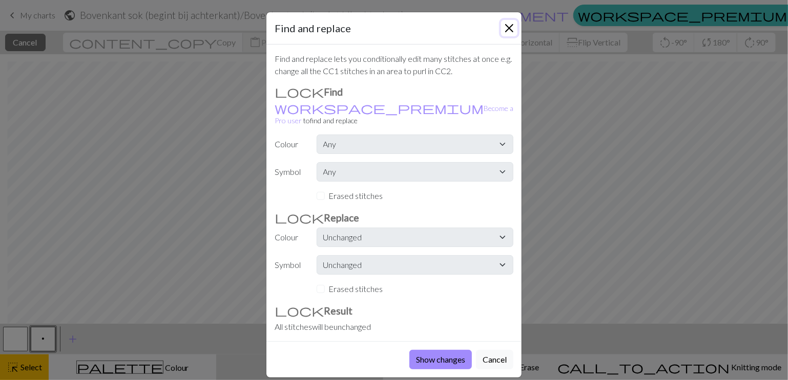
click at [512, 24] on button "Close" at bounding box center [509, 28] width 16 height 16
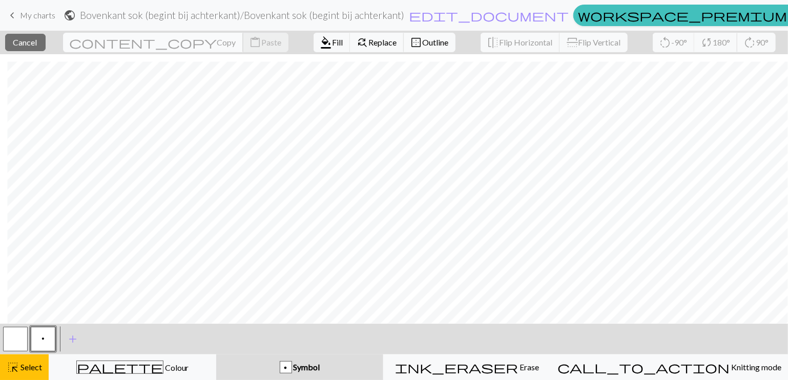
click at [217, 47] on span "Copy" at bounding box center [226, 42] width 19 height 10
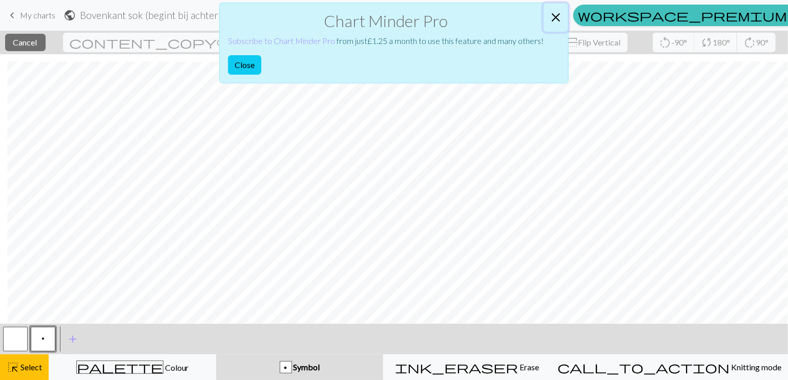
click at [555, 13] on button "Close" at bounding box center [555, 17] width 25 height 29
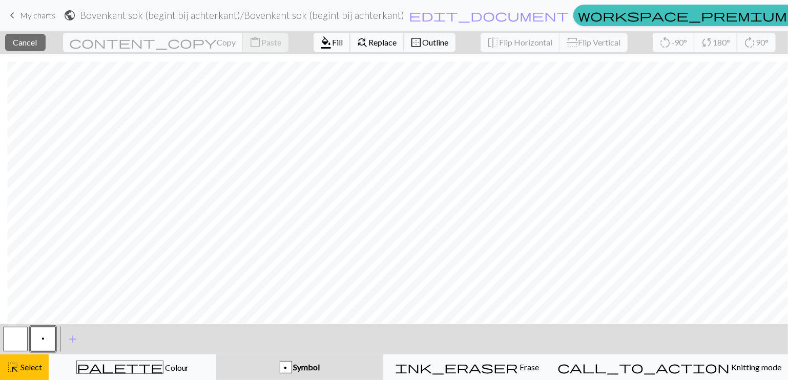
click at [320, 43] on span "format_color_fill" at bounding box center [326, 42] width 12 height 14
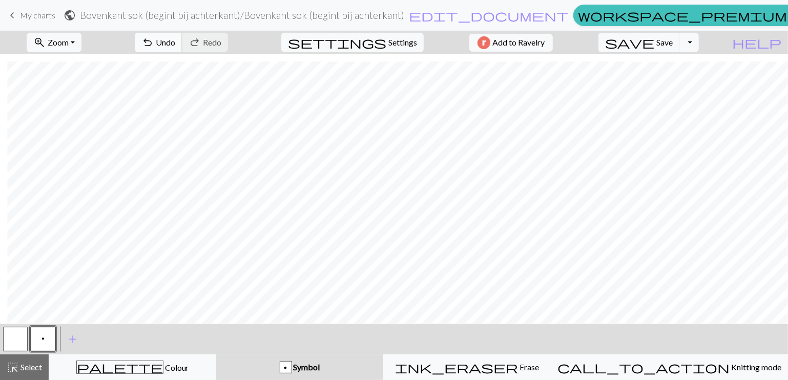
drag, startPoint x: 220, startPoint y: 38, endPoint x: 215, endPoint y: 42, distance: 6.6
click at [175, 40] on span "Undo" at bounding box center [165, 42] width 19 height 10
click at [182, 46] on button "undo Undo Undo" at bounding box center [159, 42] width 48 height 19
click at [16, 364] on span "highlight_alt" at bounding box center [13, 367] width 12 height 14
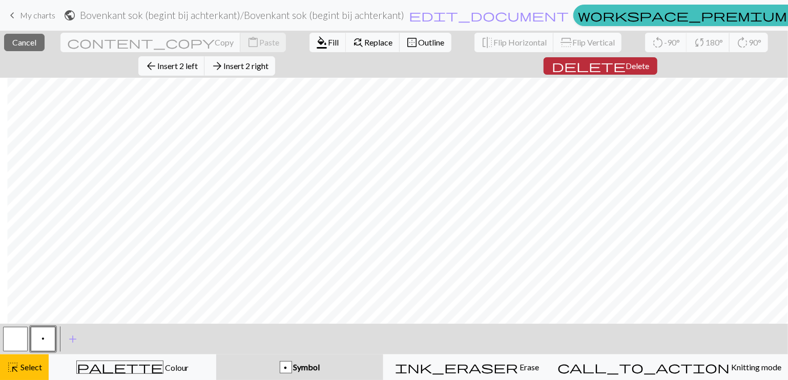
click at [625, 61] on span "Delete" at bounding box center [637, 66] width 24 height 10
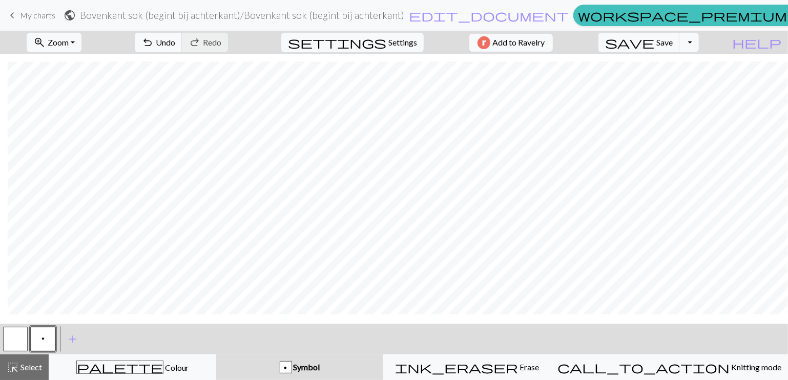
scroll to position [398, 10]
click at [25, 368] on span "Select" at bounding box center [30, 368] width 23 height 10
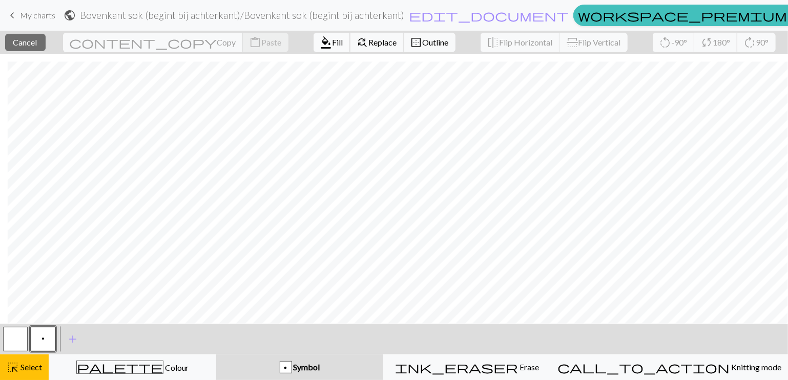
click at [320, 39] on span "format_color_fill" at bounding box center [326, 42] width 12 height 14
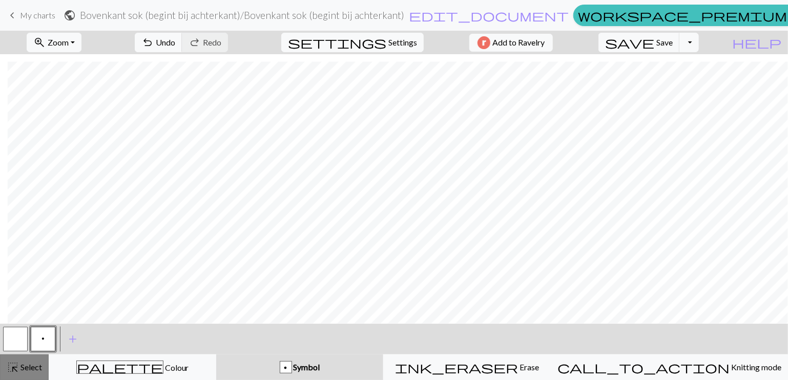
click at [28, 363] on span "Select" at bounding box center [30, 368] width 23 height 10
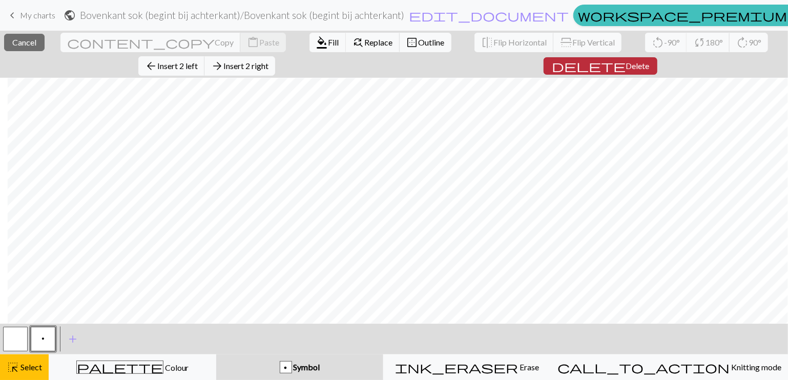
click at [625, 65] on span "Delete" at bounding box center [637, 66] width 24 height 10
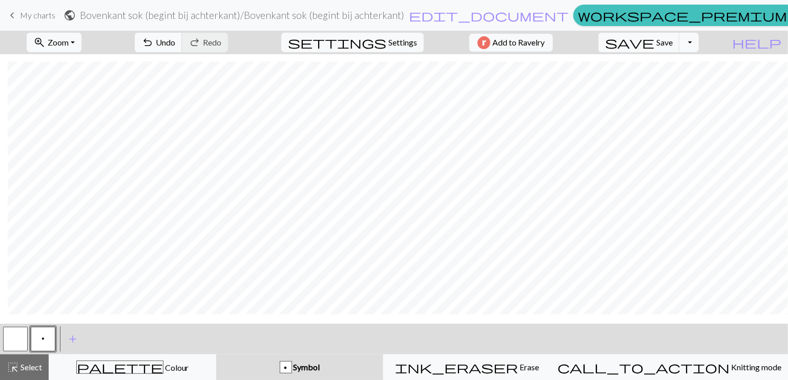
scroll to position [398, 8]
click at [26, 366] on span "Select" at bounding box center [30, 368] width 23 height 10
